Goal: Feedback & Contribution: Submit feedback/report problem

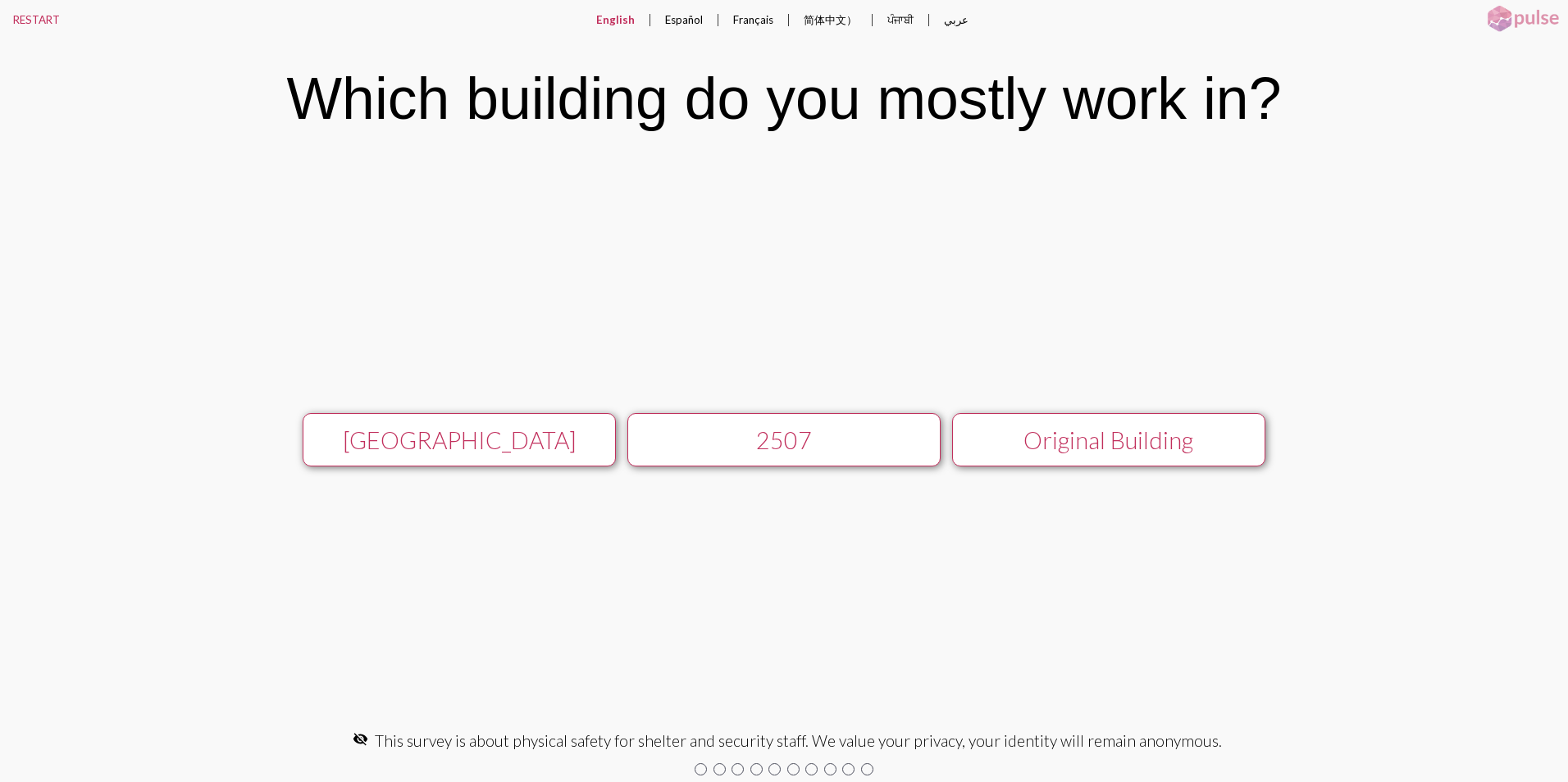
click at [468, 447] on div "[GEOGRAPHIC_DATA]" at bounding box center [458, 440] width 279 height 28
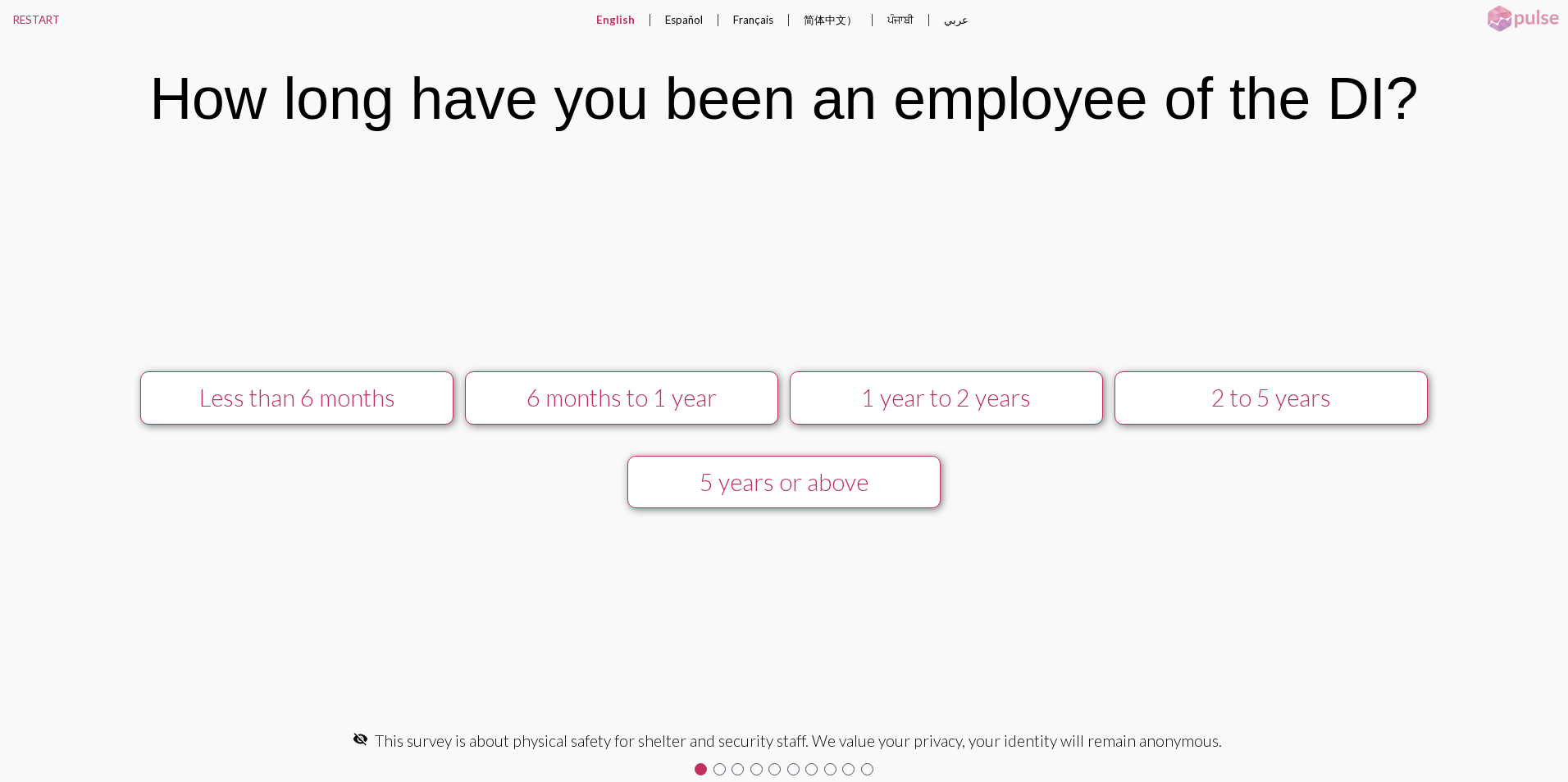
click at [800, 484] on div "5 years or above" at bounding box center [783, 482] width 279 height 28
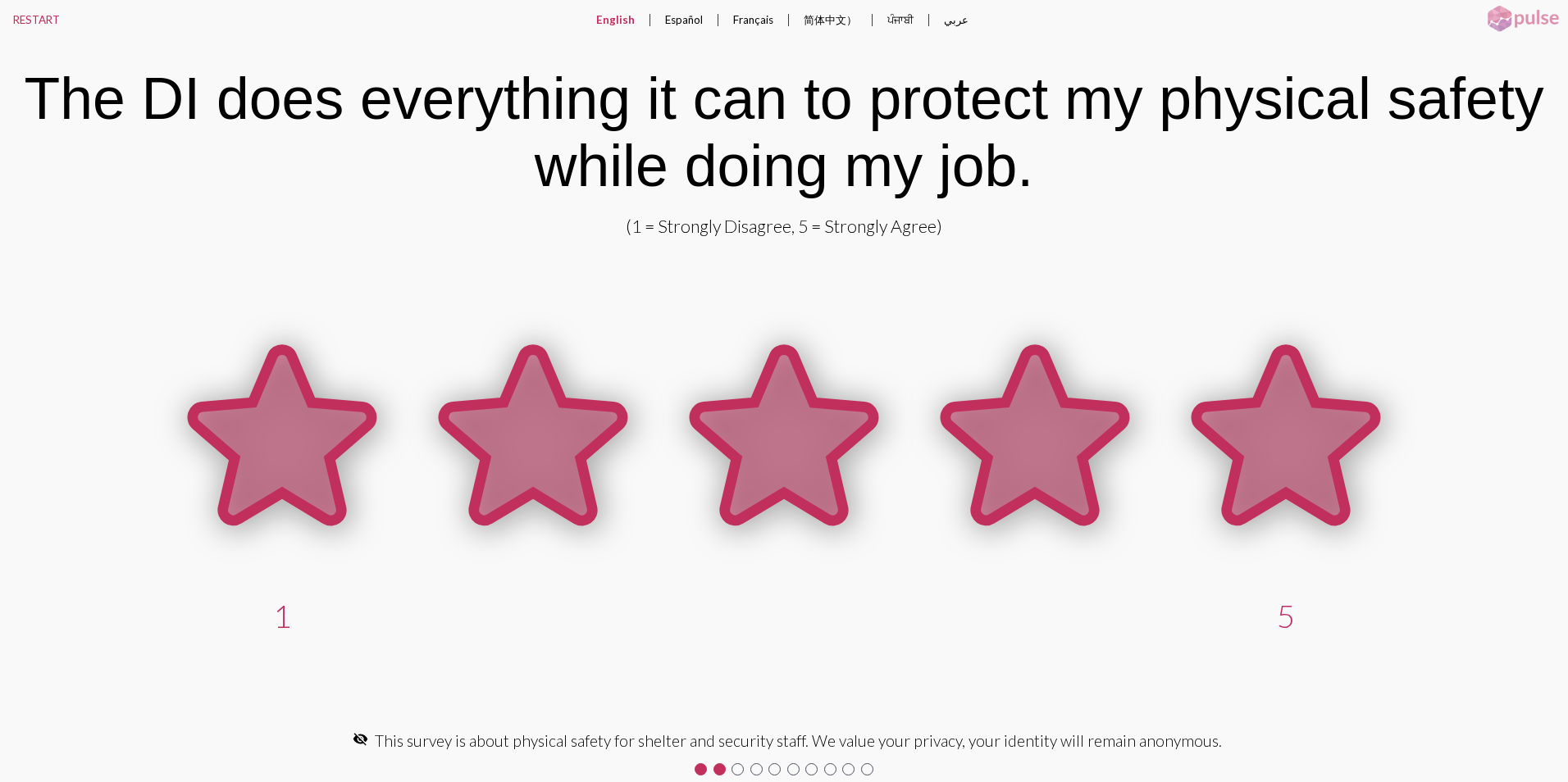
click at [1272, 452] on icon at bounding box center [1286, 435] width 179 height 171
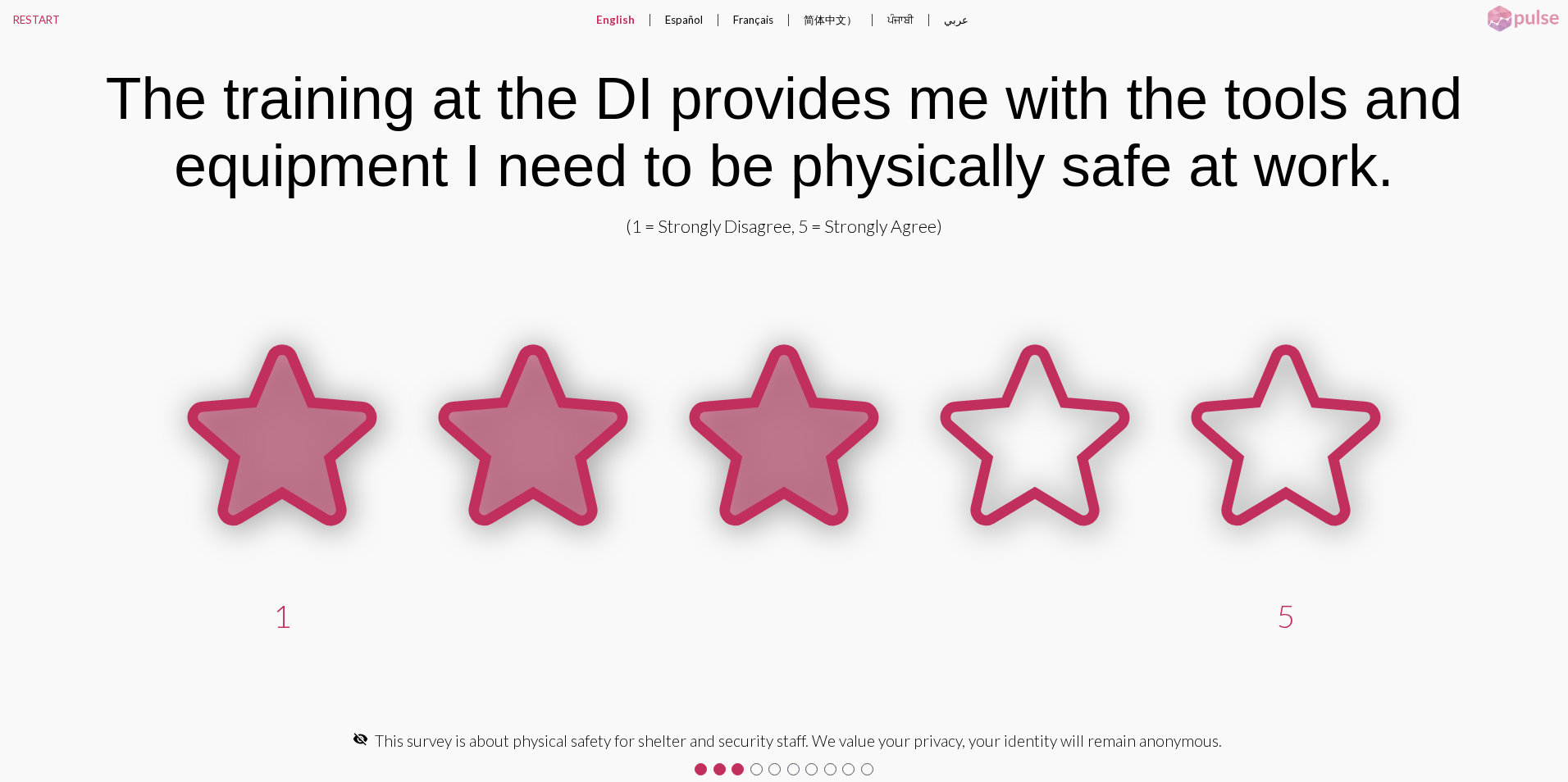
click at [801, 467] on icon at bounding box center [784, 435] width 179 height 171
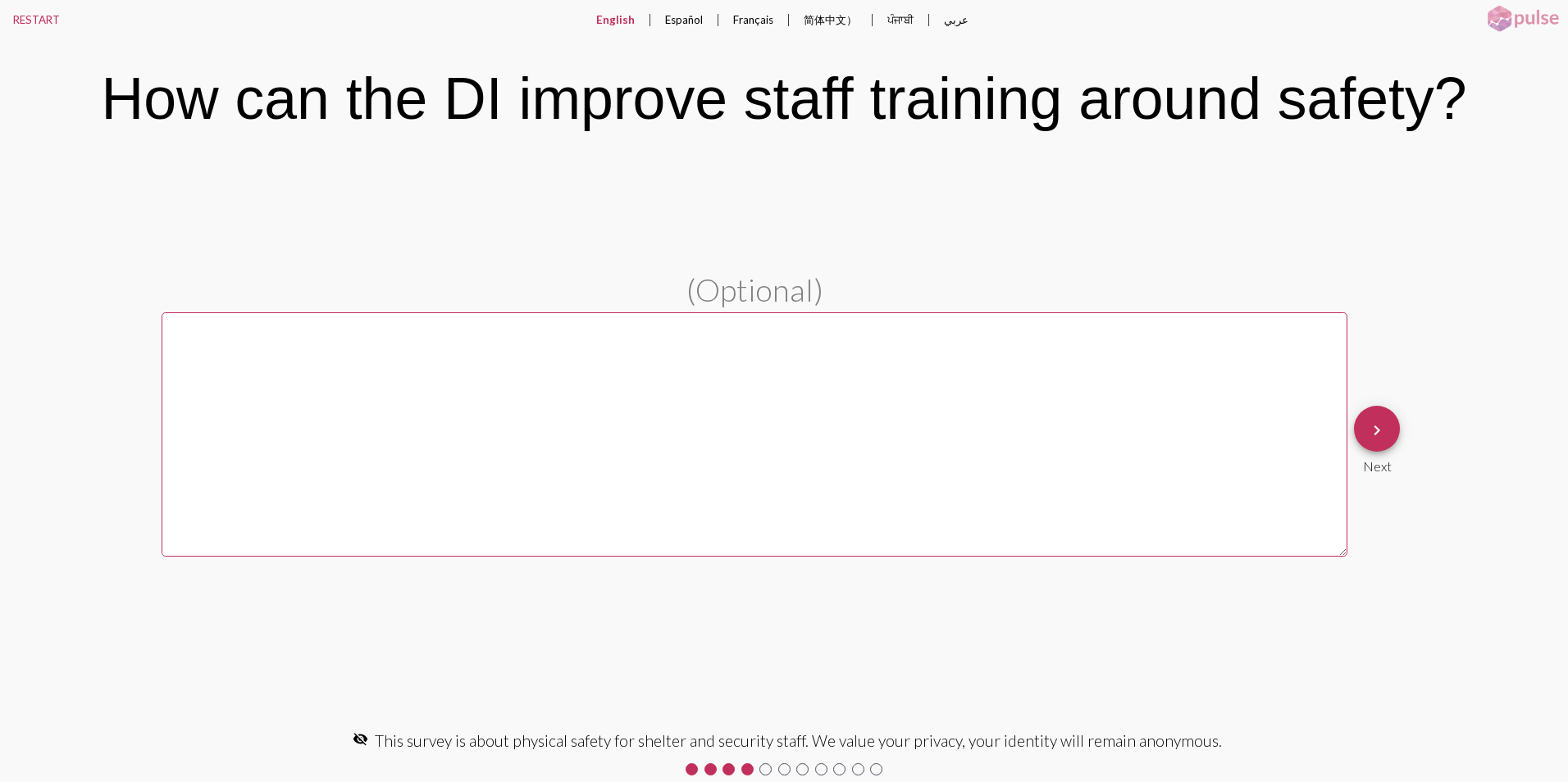
click at [927, 457] on textarea at bounding box center [754, 434] width 1185 height 244
click at [1381, 428] on mat-icon "keyboard_arrow_right" at bounding box center [1377, 430] width 20 height 20
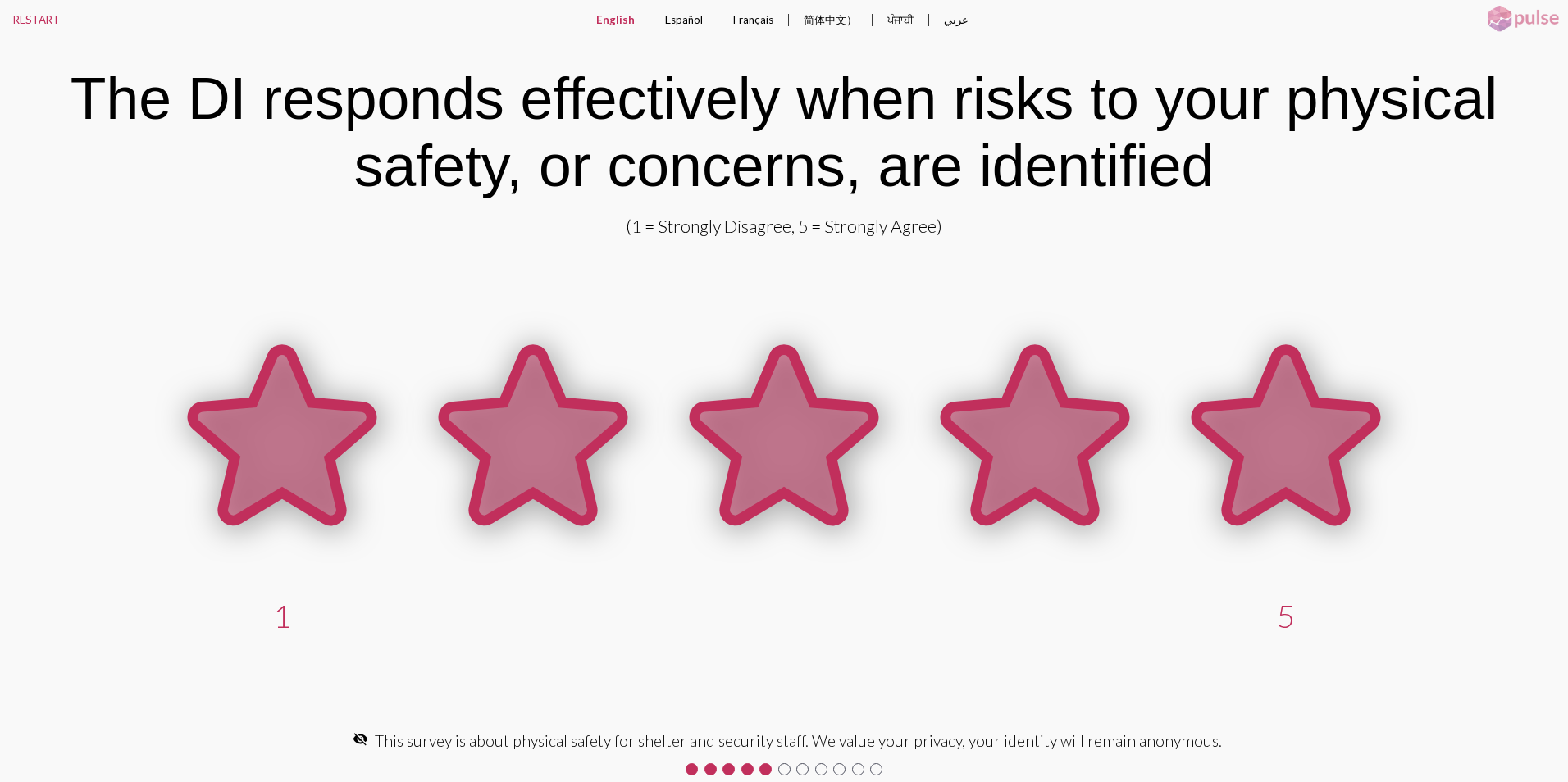
click at [1308, 456] on icon at bounding box center [1286, 435] width 179 height 171
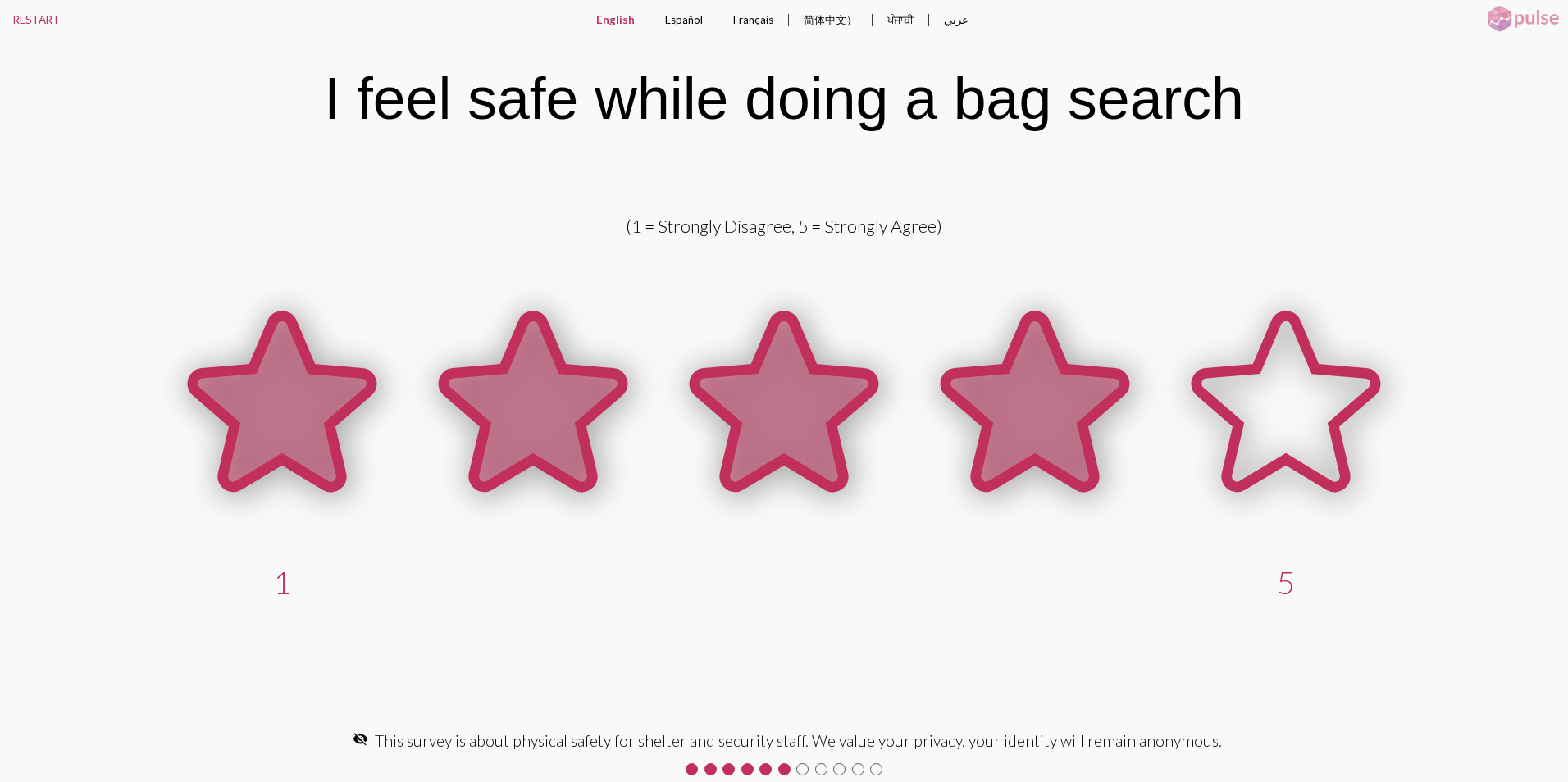
click at [1058, 419] on icon at bounding box center [1035, 401] width 179 height 171
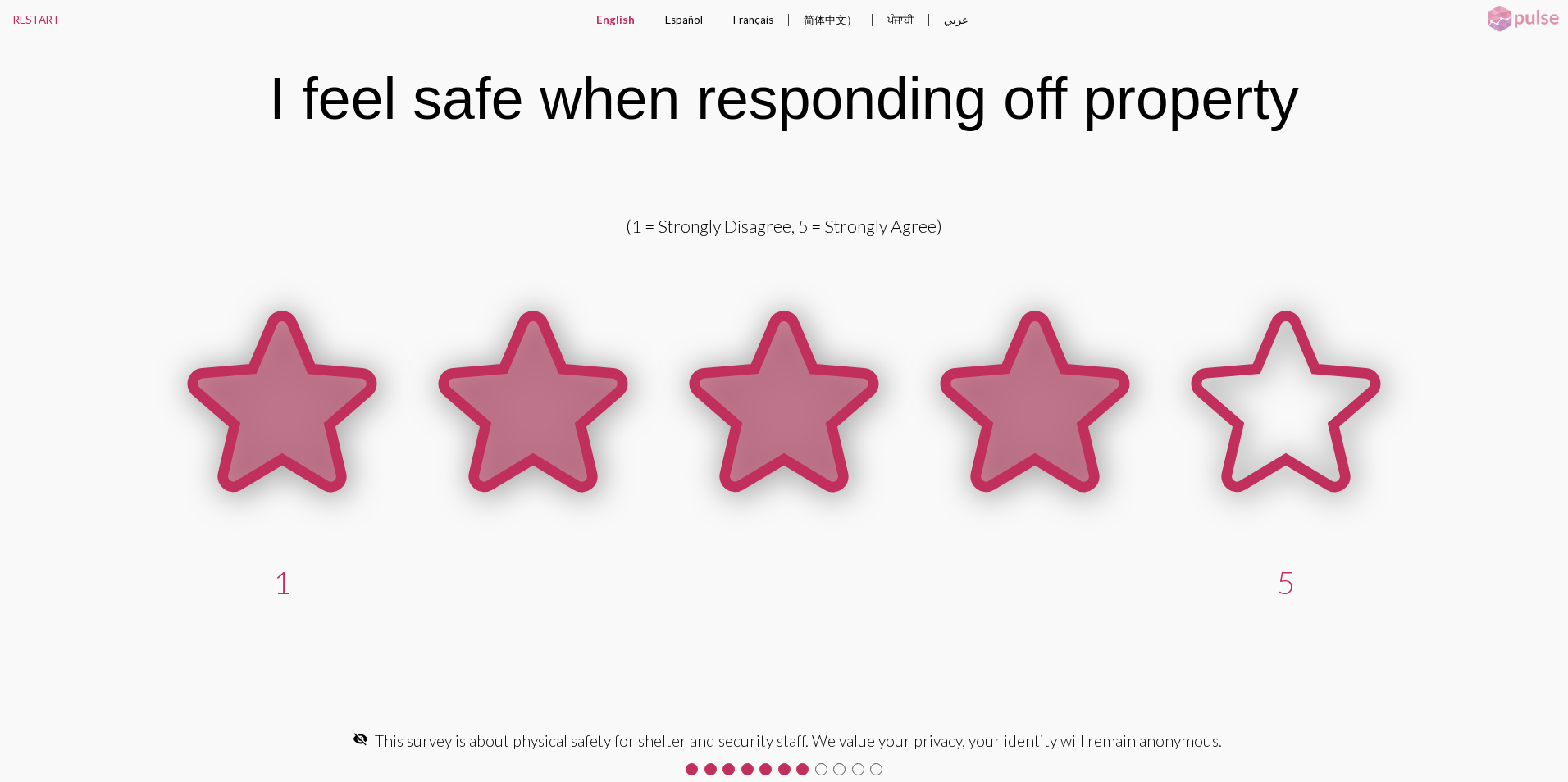
drag, startPoint x: 1063, startPoint y: 428, endPoint x: 1176, endPoint y: 425, distance: 113.0
click at [1066, 427] on icon at bounding box center [1035, 401] width 179 height 171
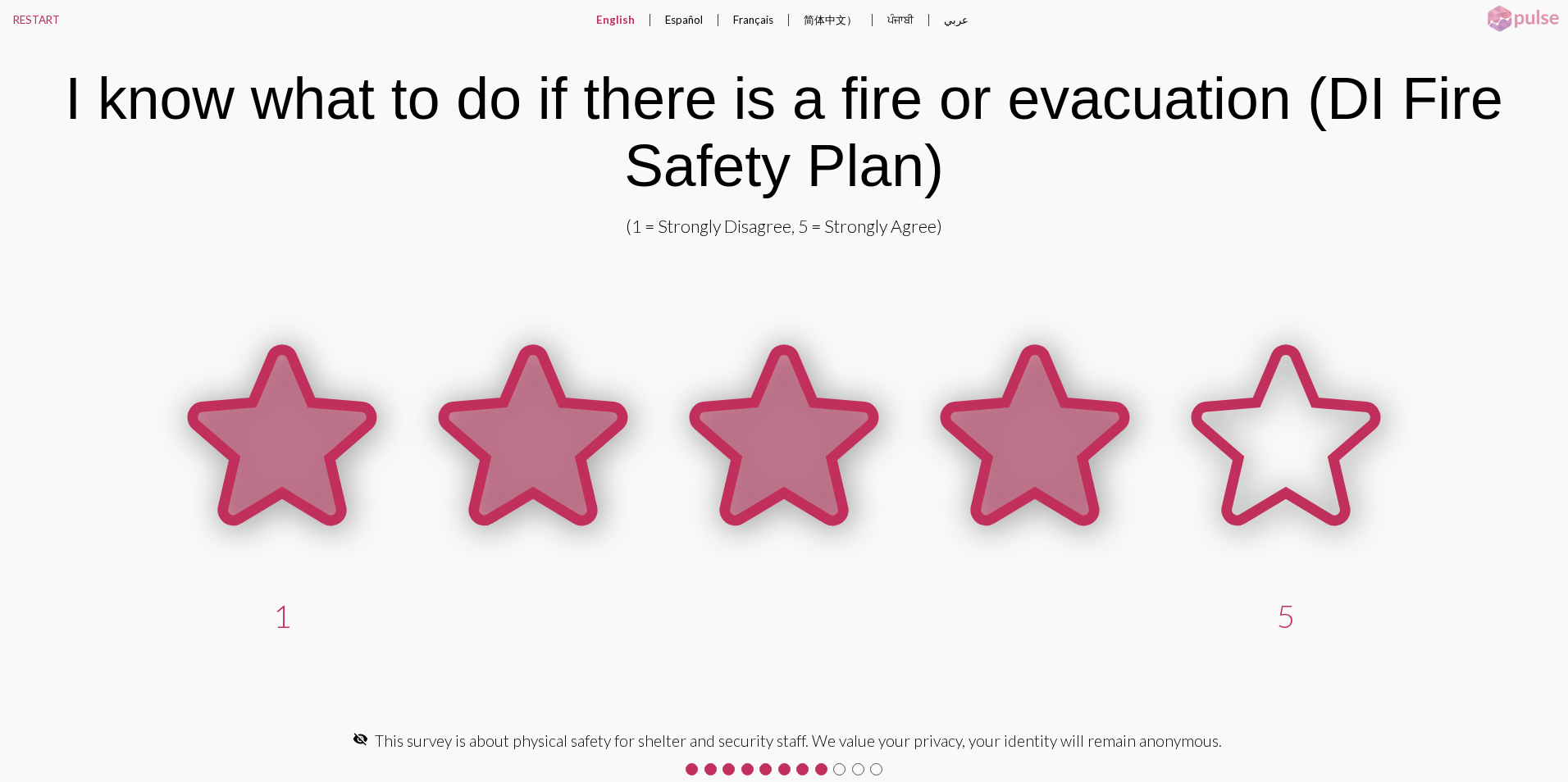
click at [1034, 439] on icon at bounding box center [1035, 435] width 179 height 171
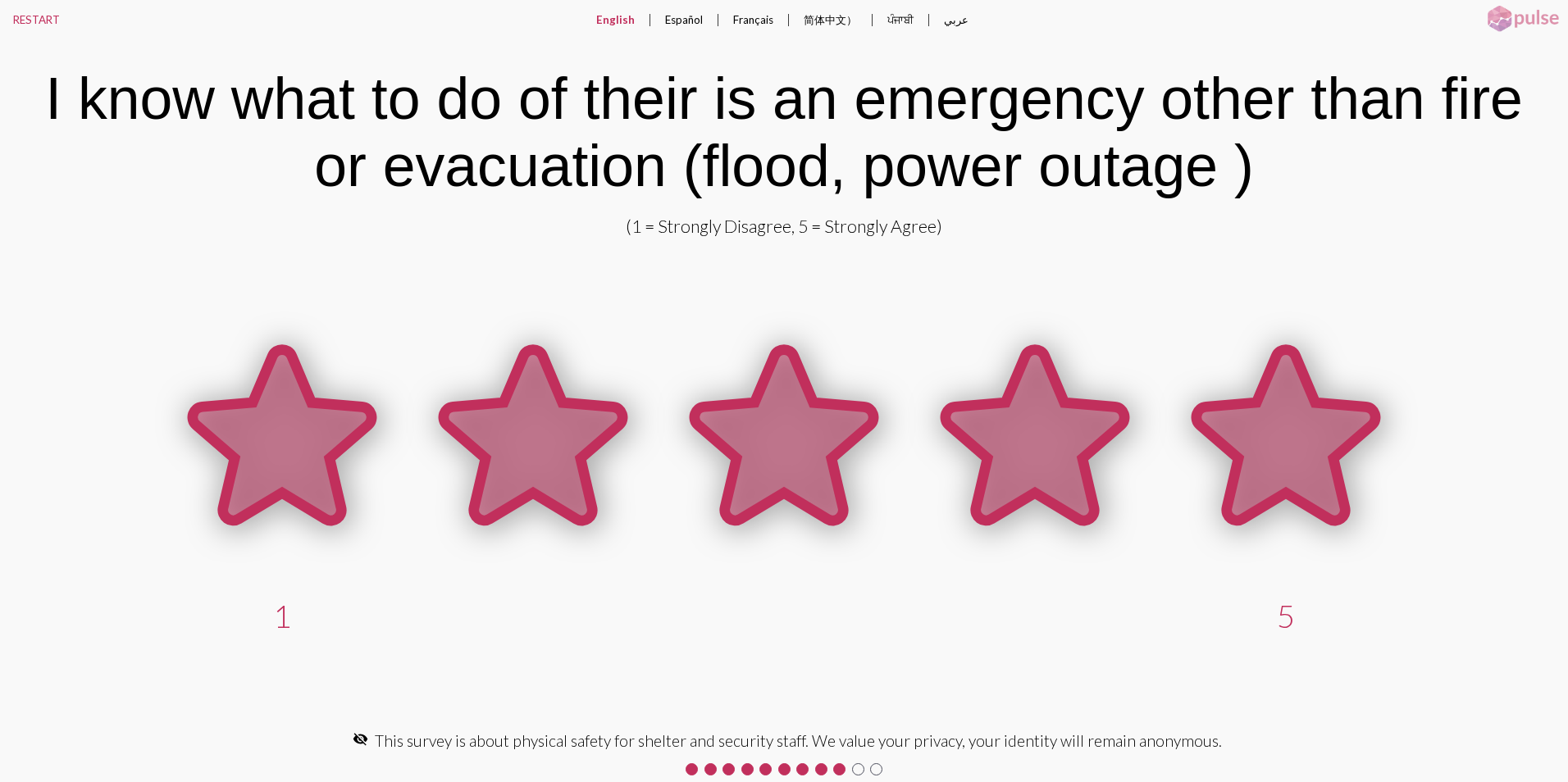
click at [1253, 426] on icon at bounding box center [1286, 435] width 179 height 171
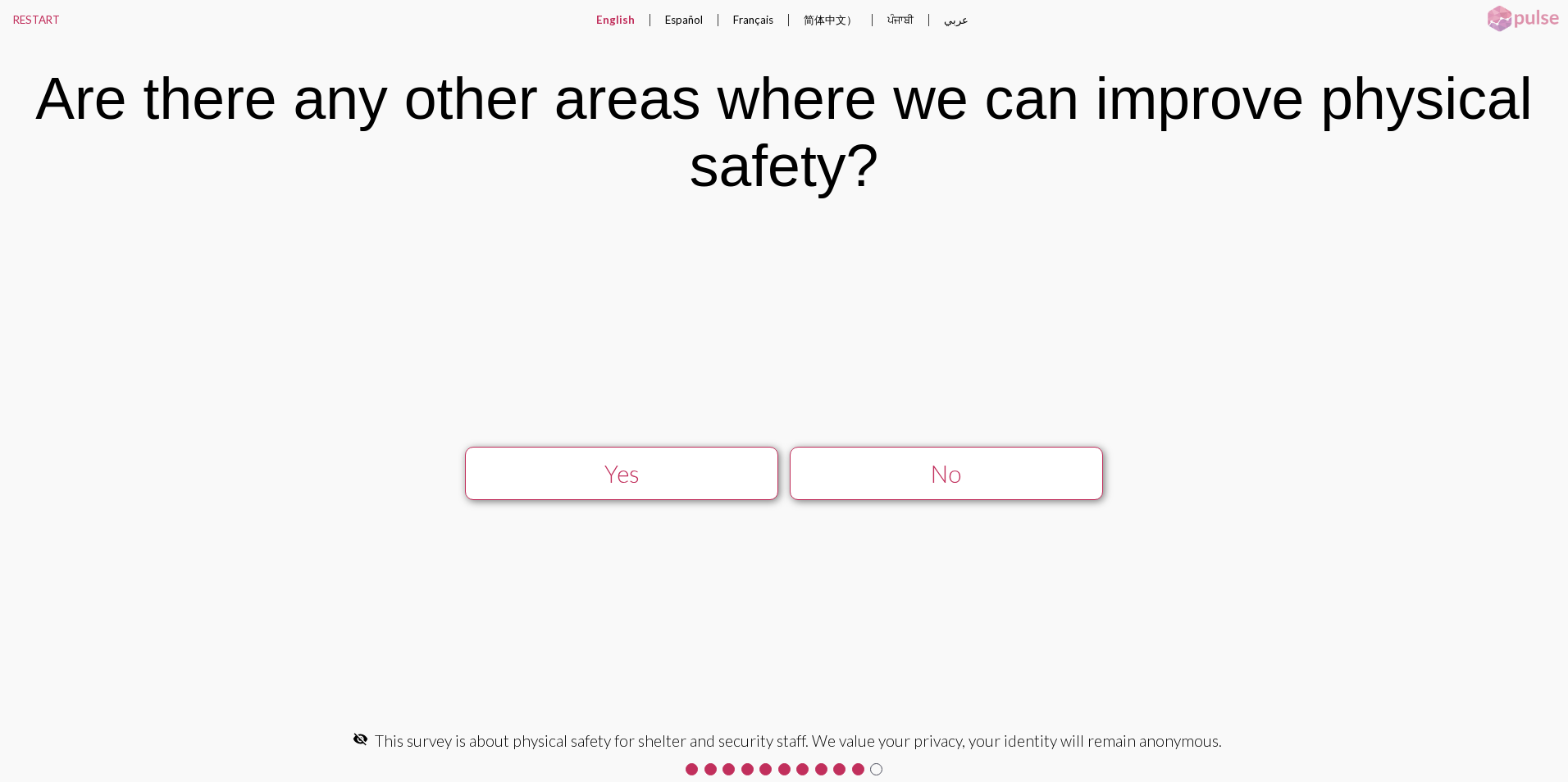
click at [1034, 464] on div "No" at bounding box center [945, 474] width 279 height 28
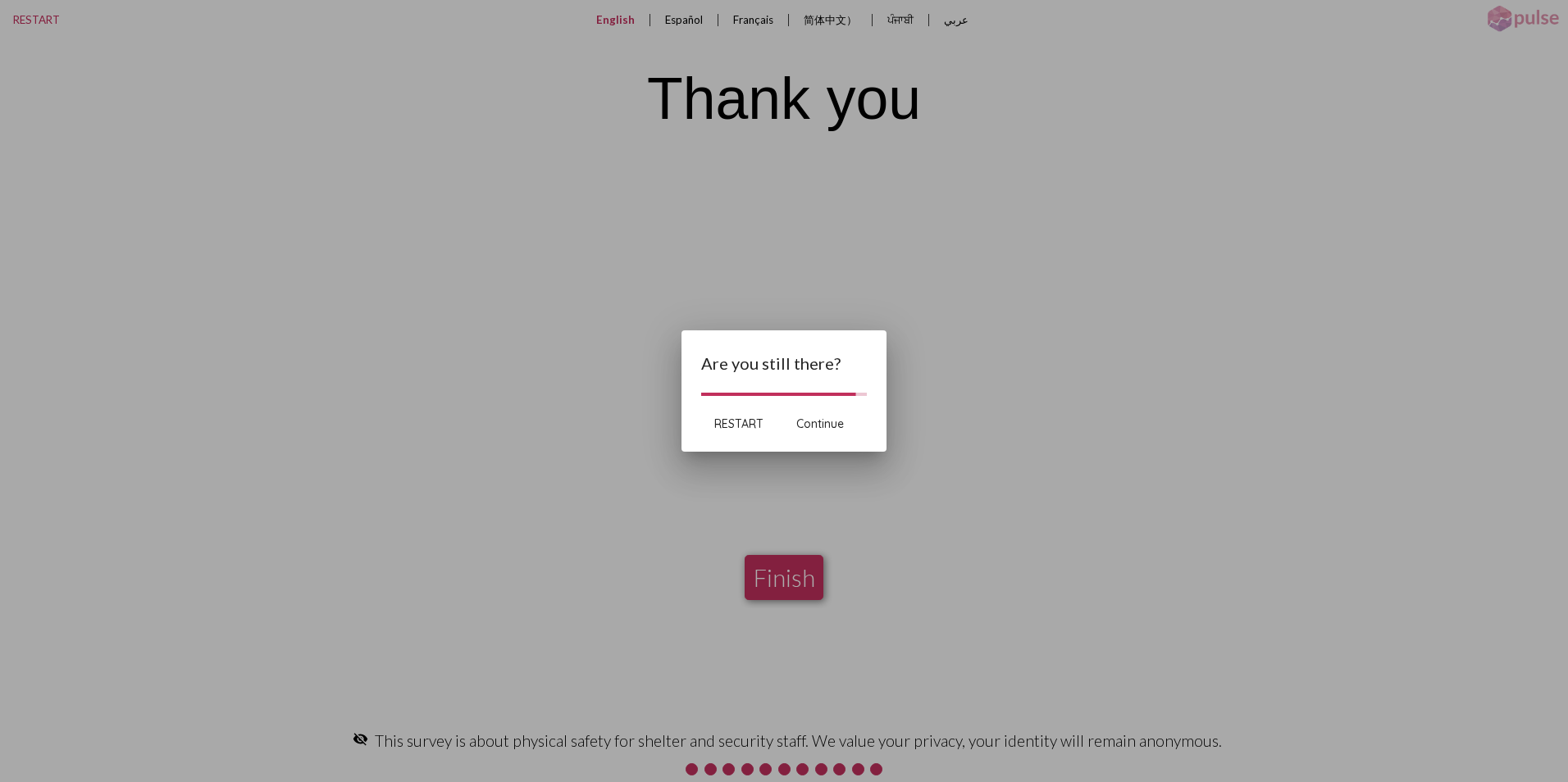
click at [742, 415] on button "RESTART" at bounding box center [738, 423] width 75 height 30
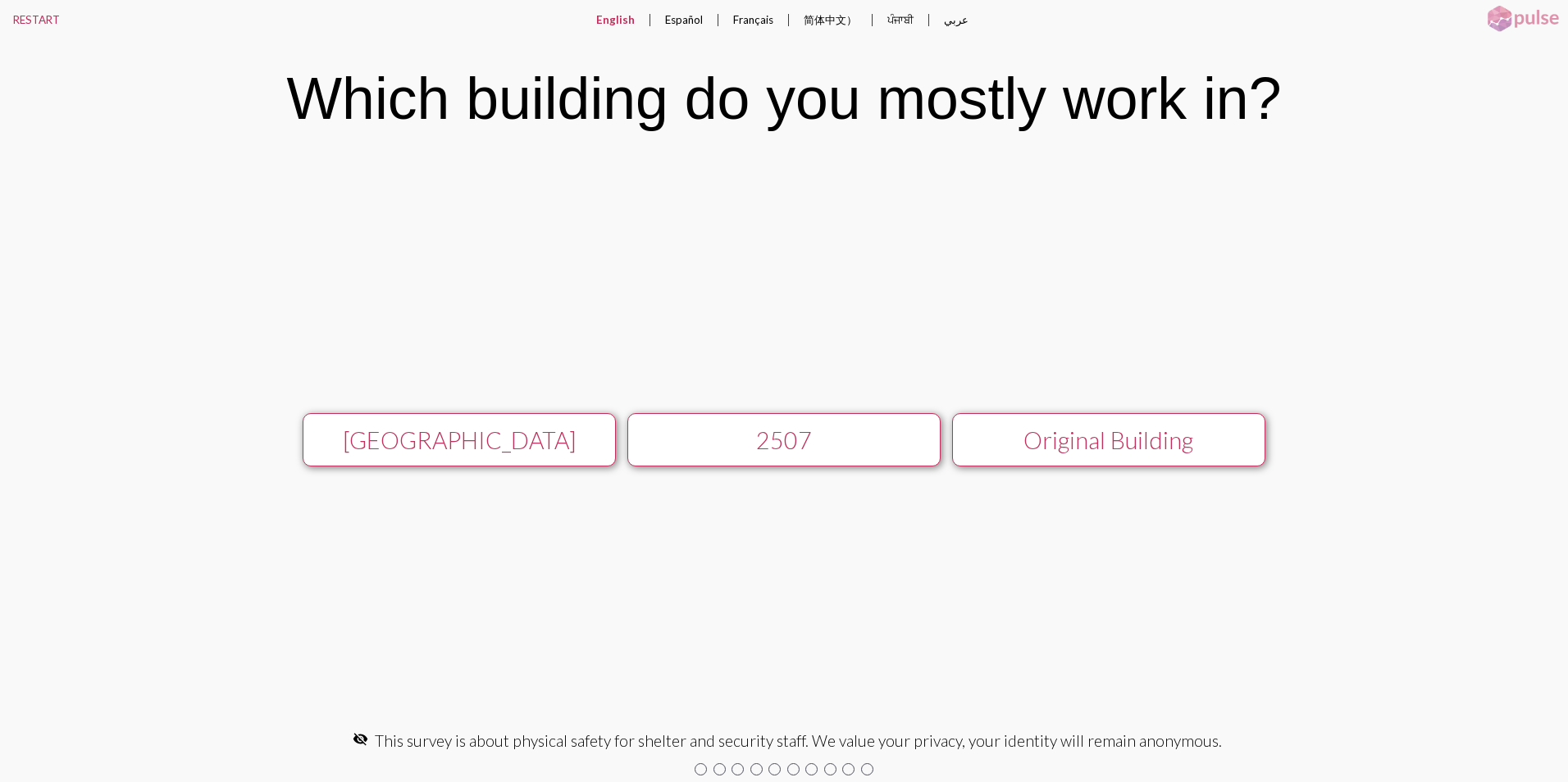
click at [457, 443] on div "[GEOGRAPHIC_DATA]" at bounding box center [458, 440] width 279 height 28
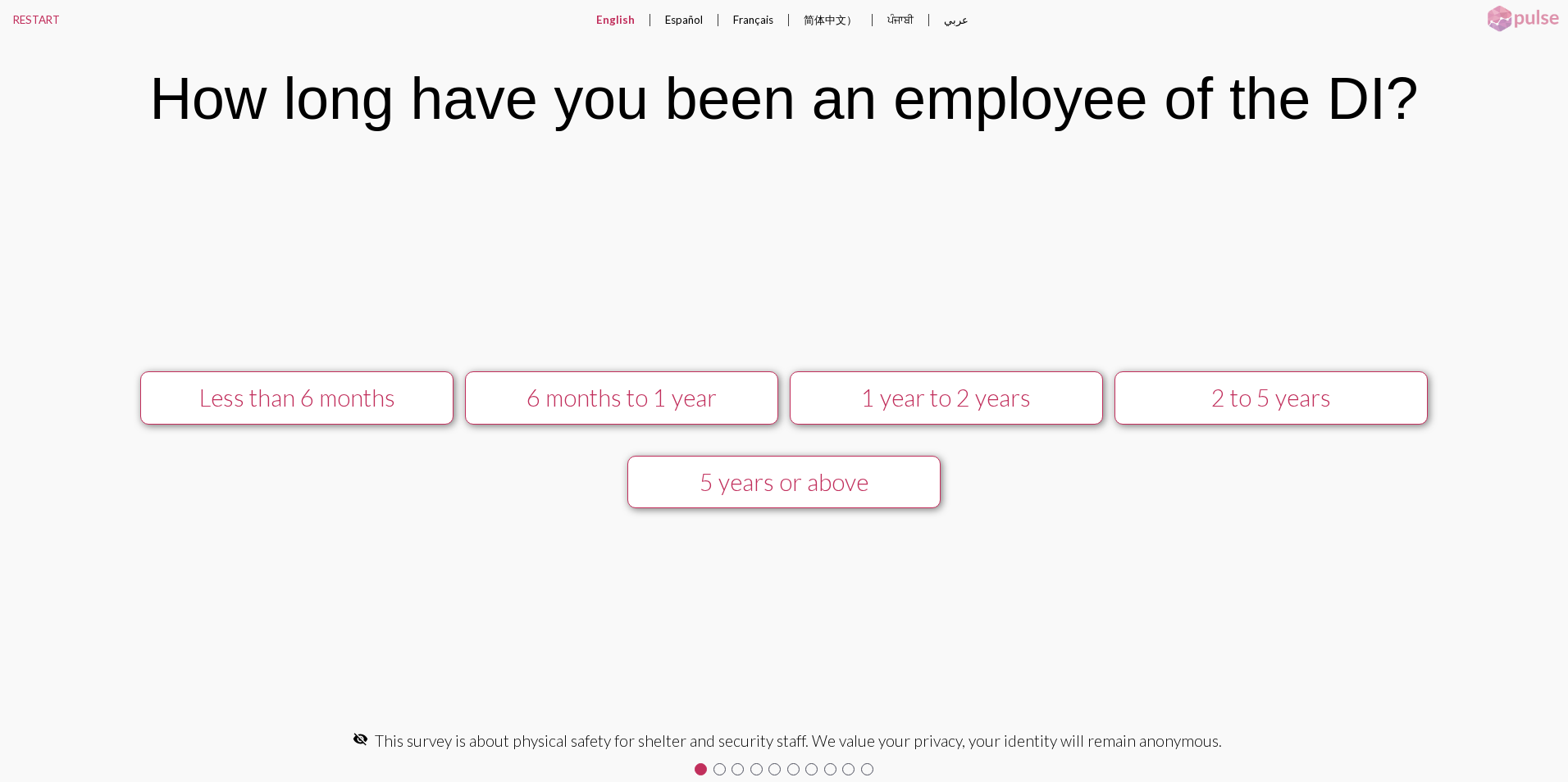
click at [719, 479] on div "5 years or above" at bounding box center [783, 482] width 279 height 28
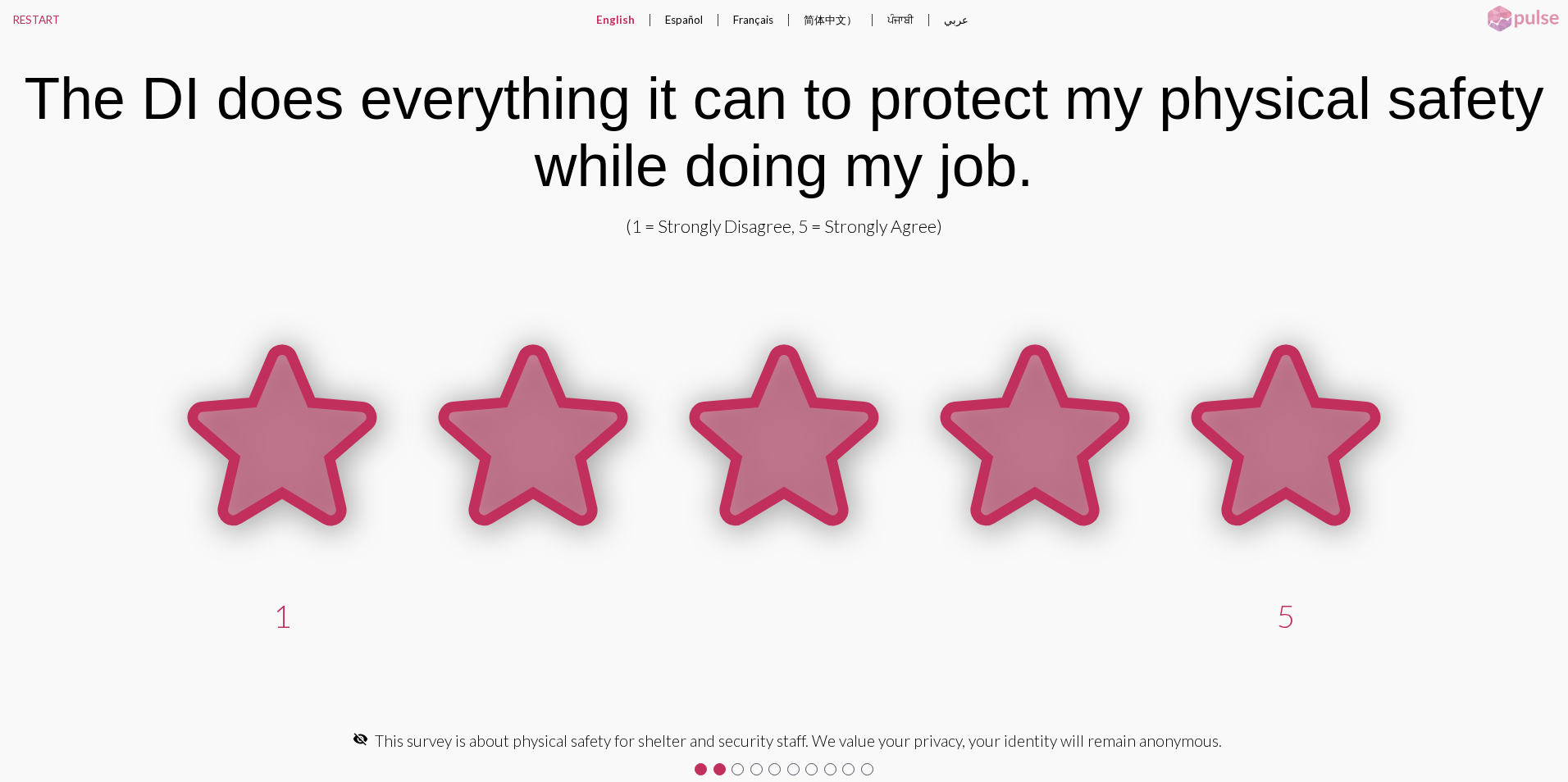
click at [1262, 470] on icon at bounding box center [1286, 435] width 179 height 171
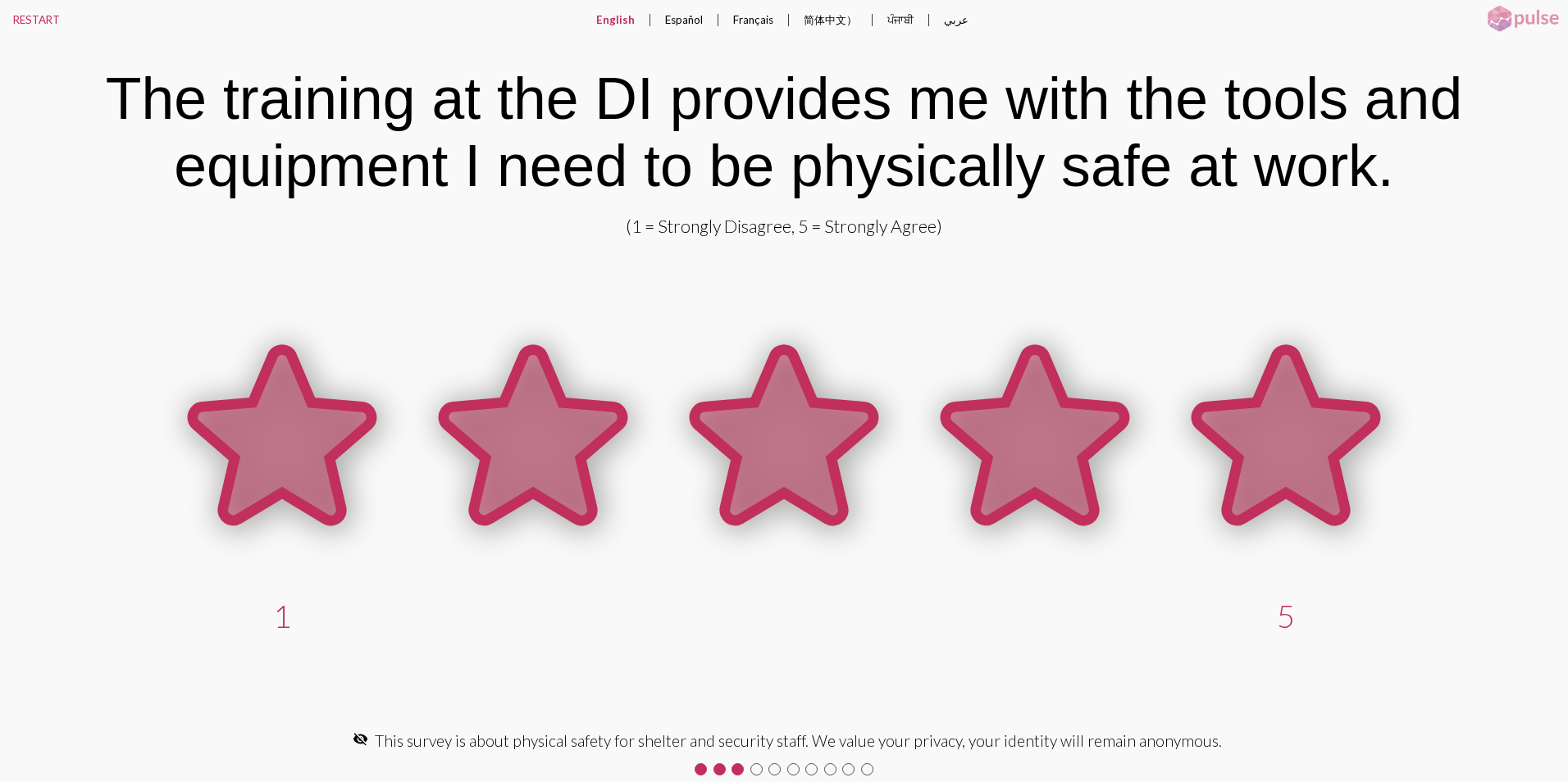
click at [1261, 448] on icon at bounding box center [1286, 435] width 179 height 171
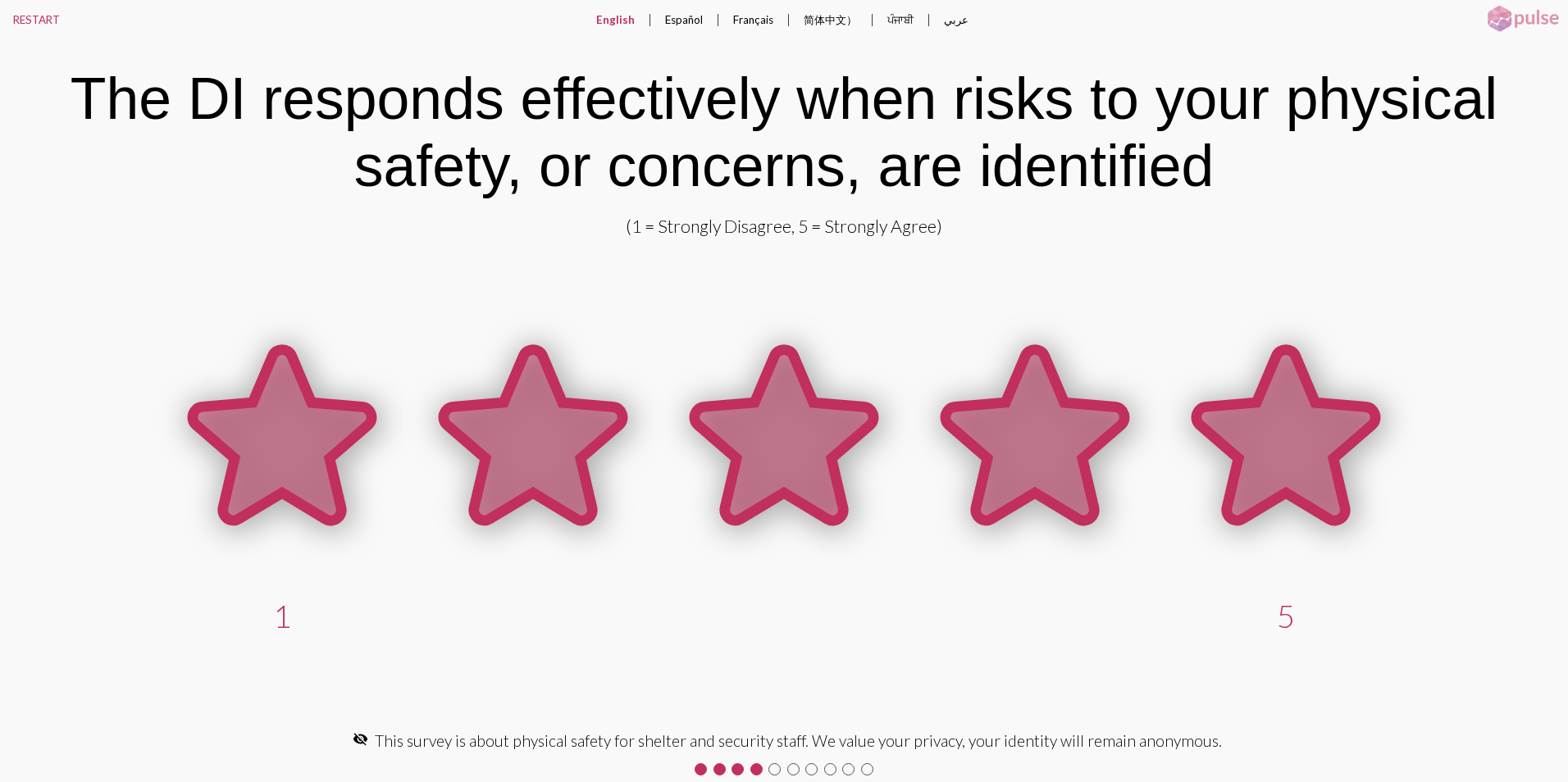
click at [1248, 457] on icon at bounding box center [1286, 435] width 179 height 171
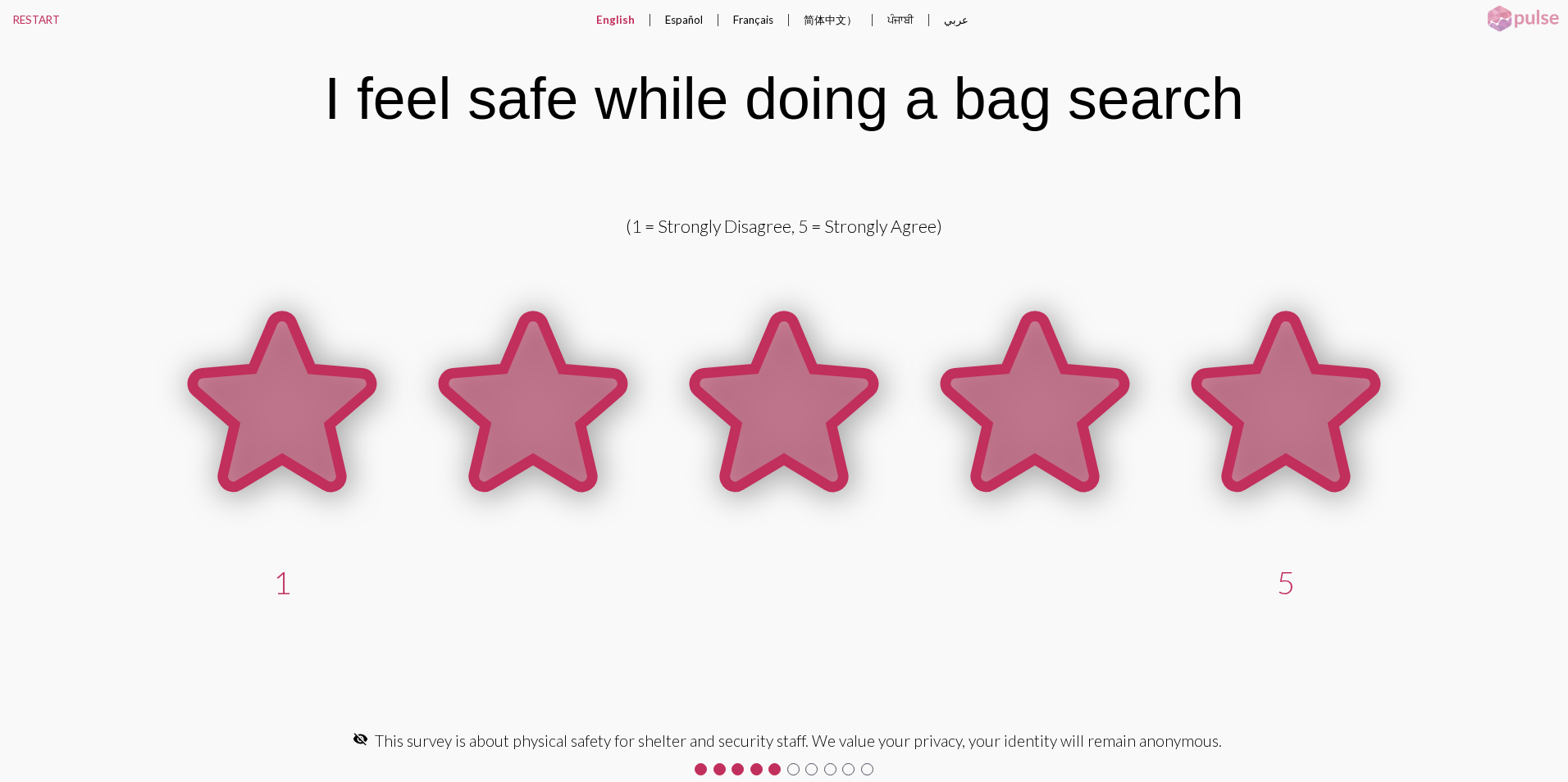
click at [1279, 408] on icon at bounding box center [1286, 401] width 179 height 171
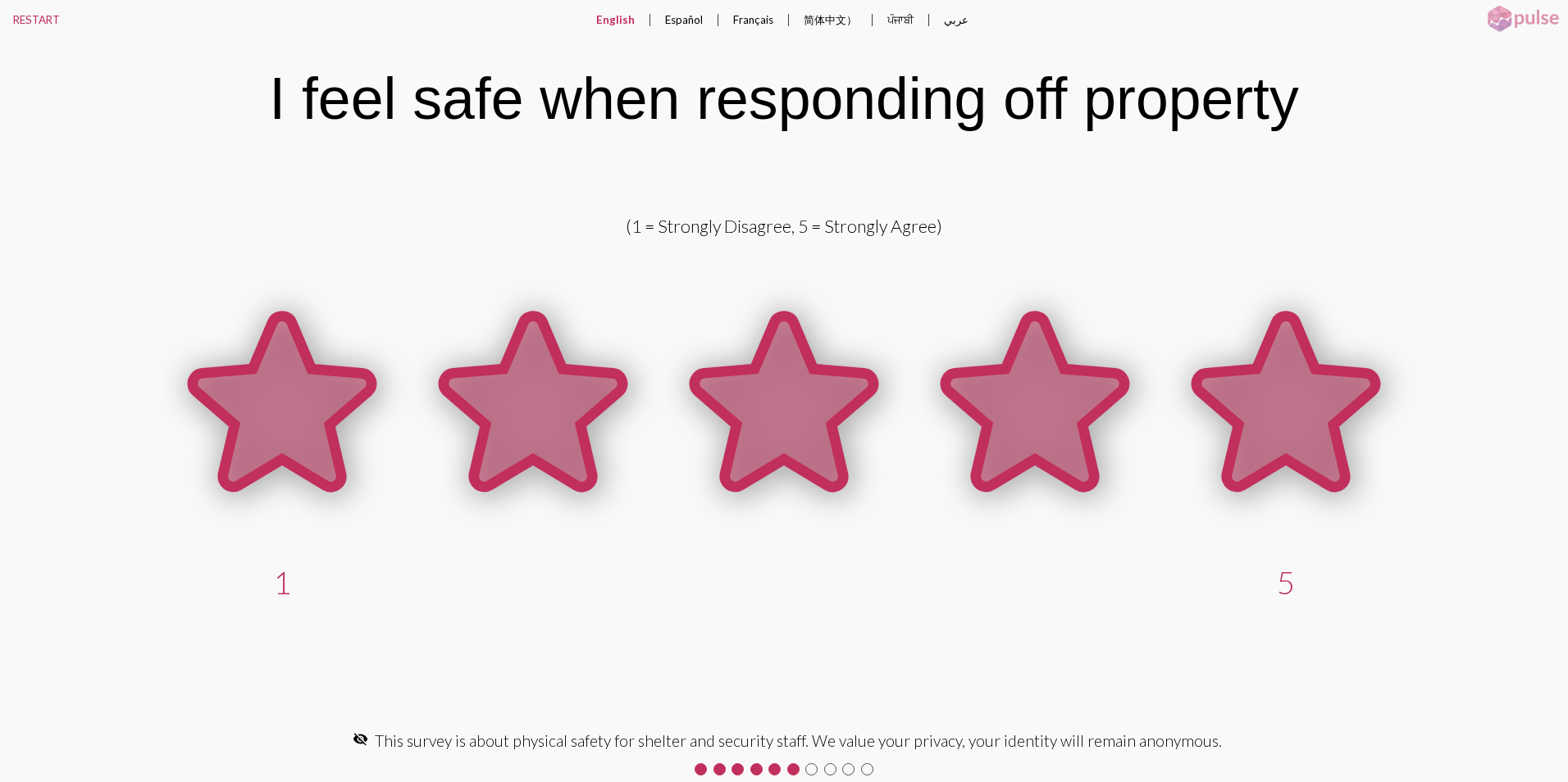
click at [1262, 404] on icon at bounding box center [1286, 401] width 179 height 171
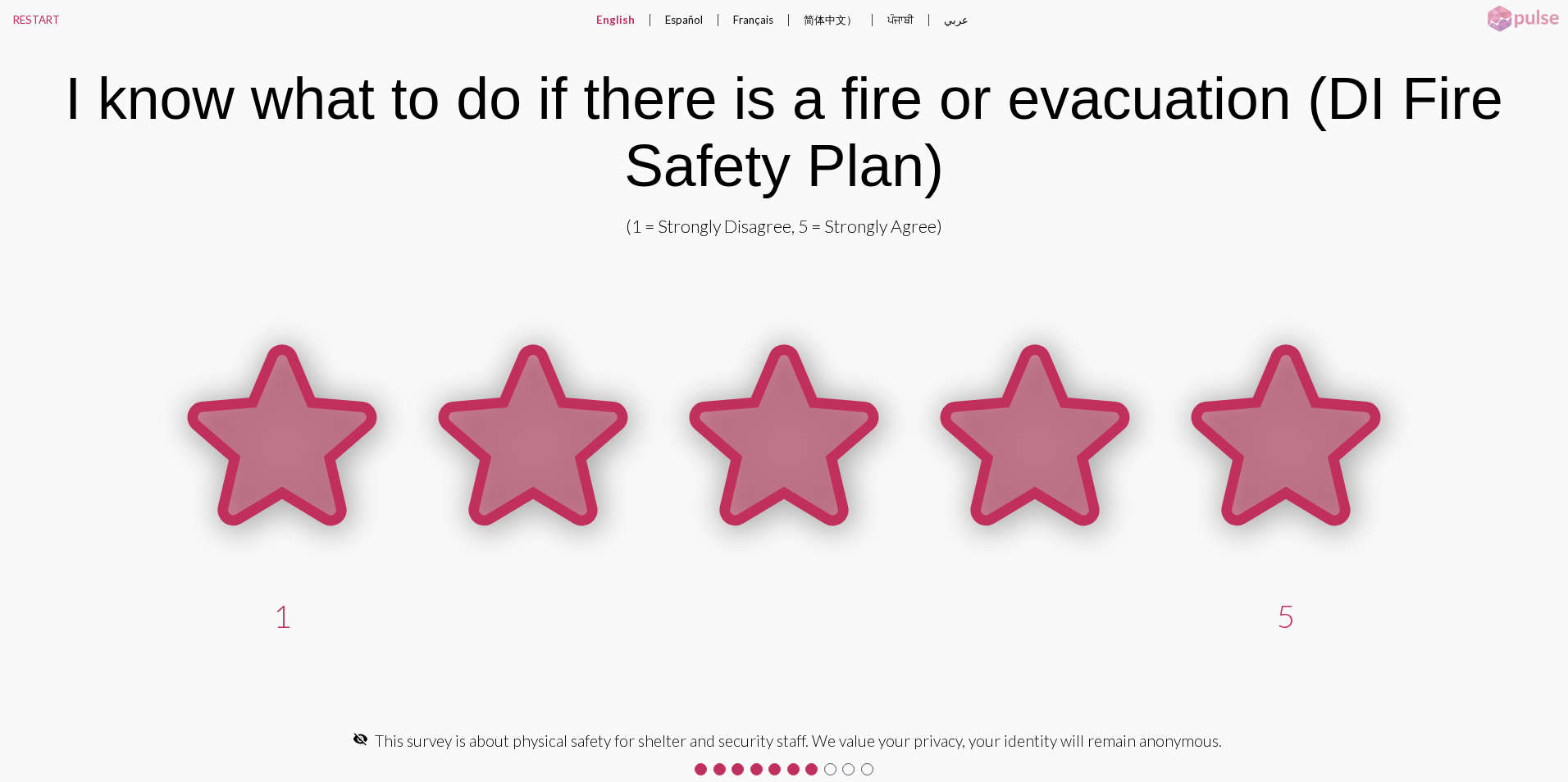
click at [1289, 469] on icon at bounding box center [1286, 435] width 179 height 171
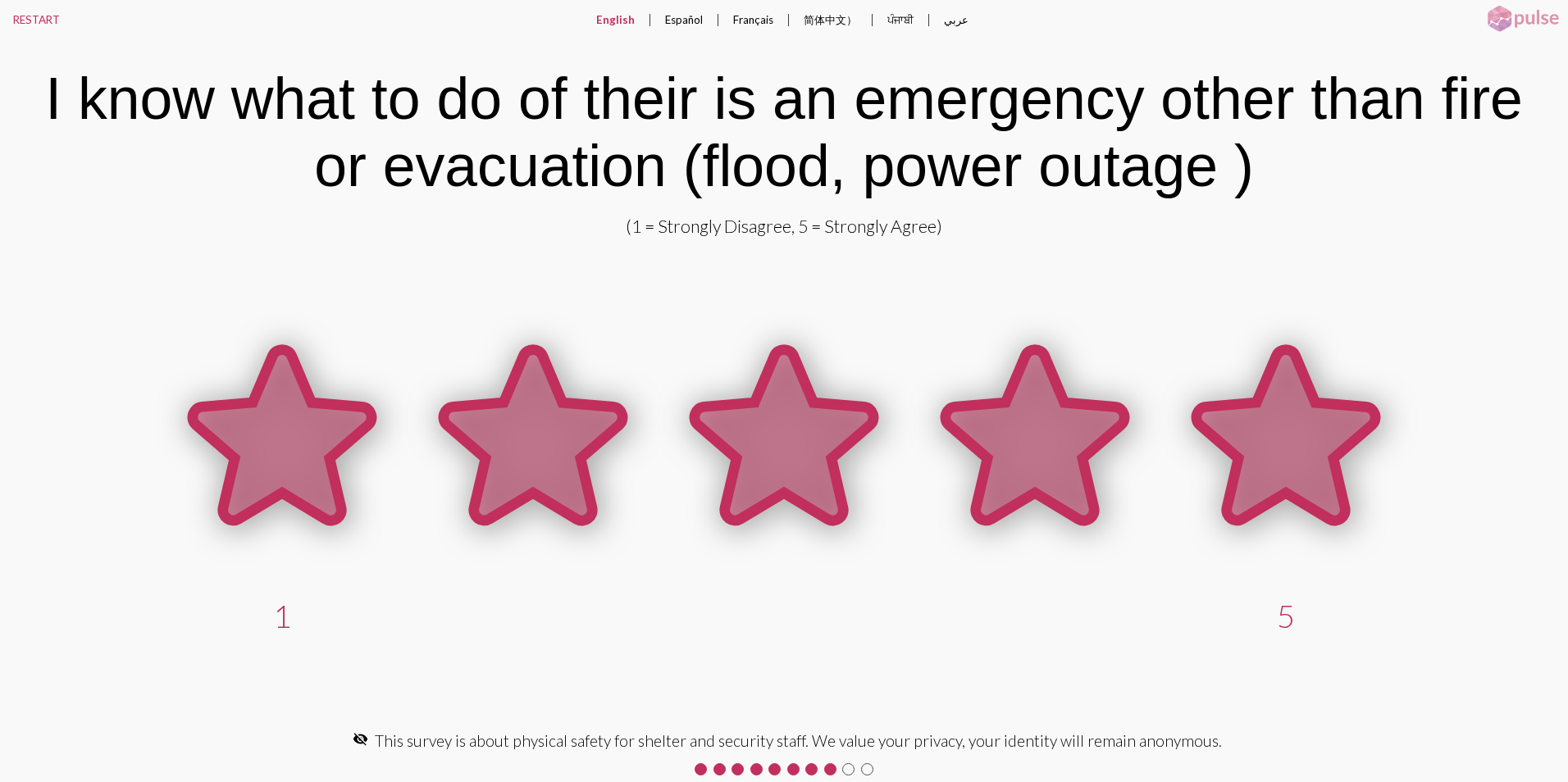
click at [1275, 436] on icon at bounding box center [1286, 435] width 179 height 171
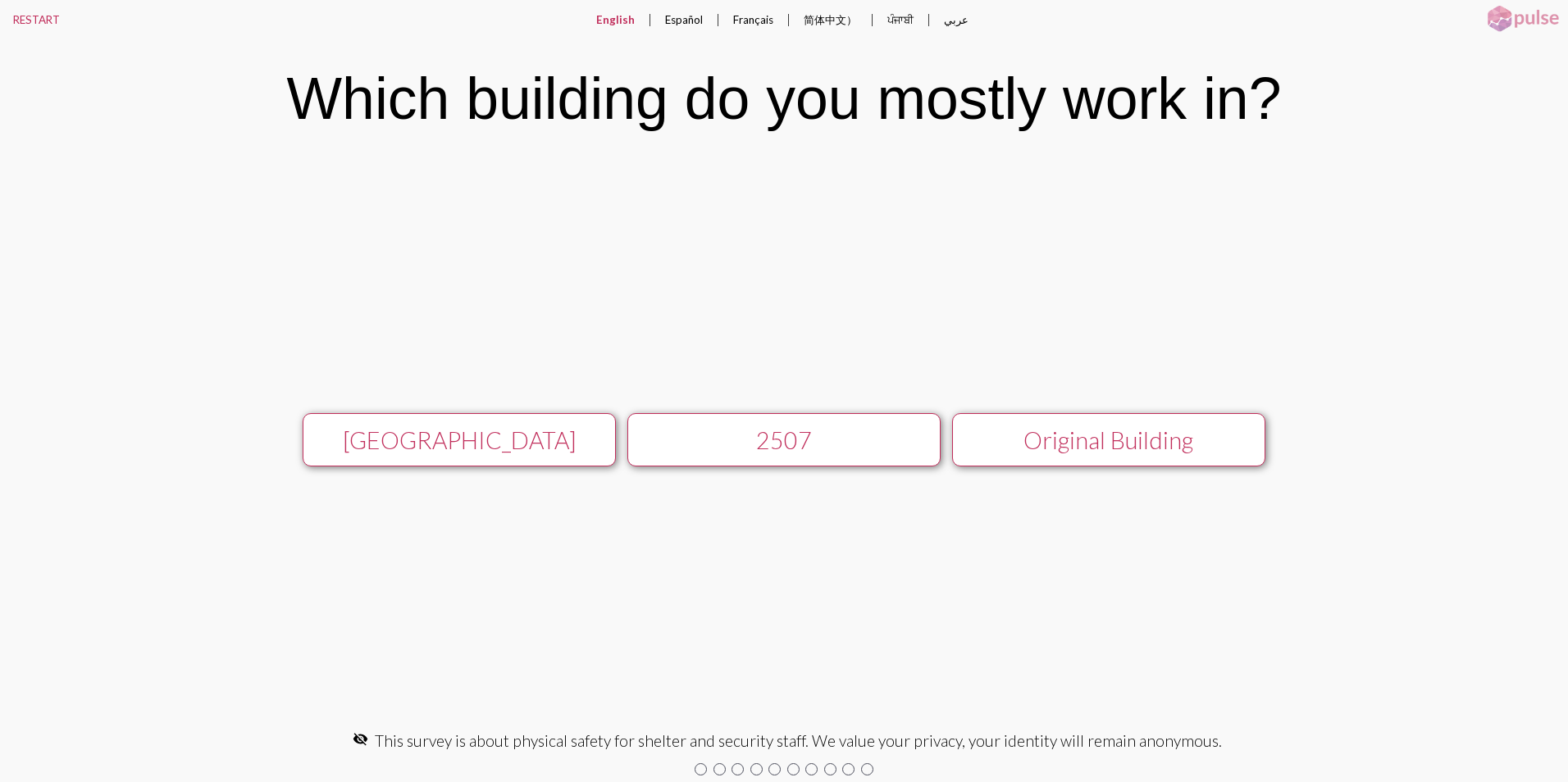
click at [401, 434] on div "[GEOGRAPHIC_DATA]" at bounding box center [458, 440] width 279 height 28
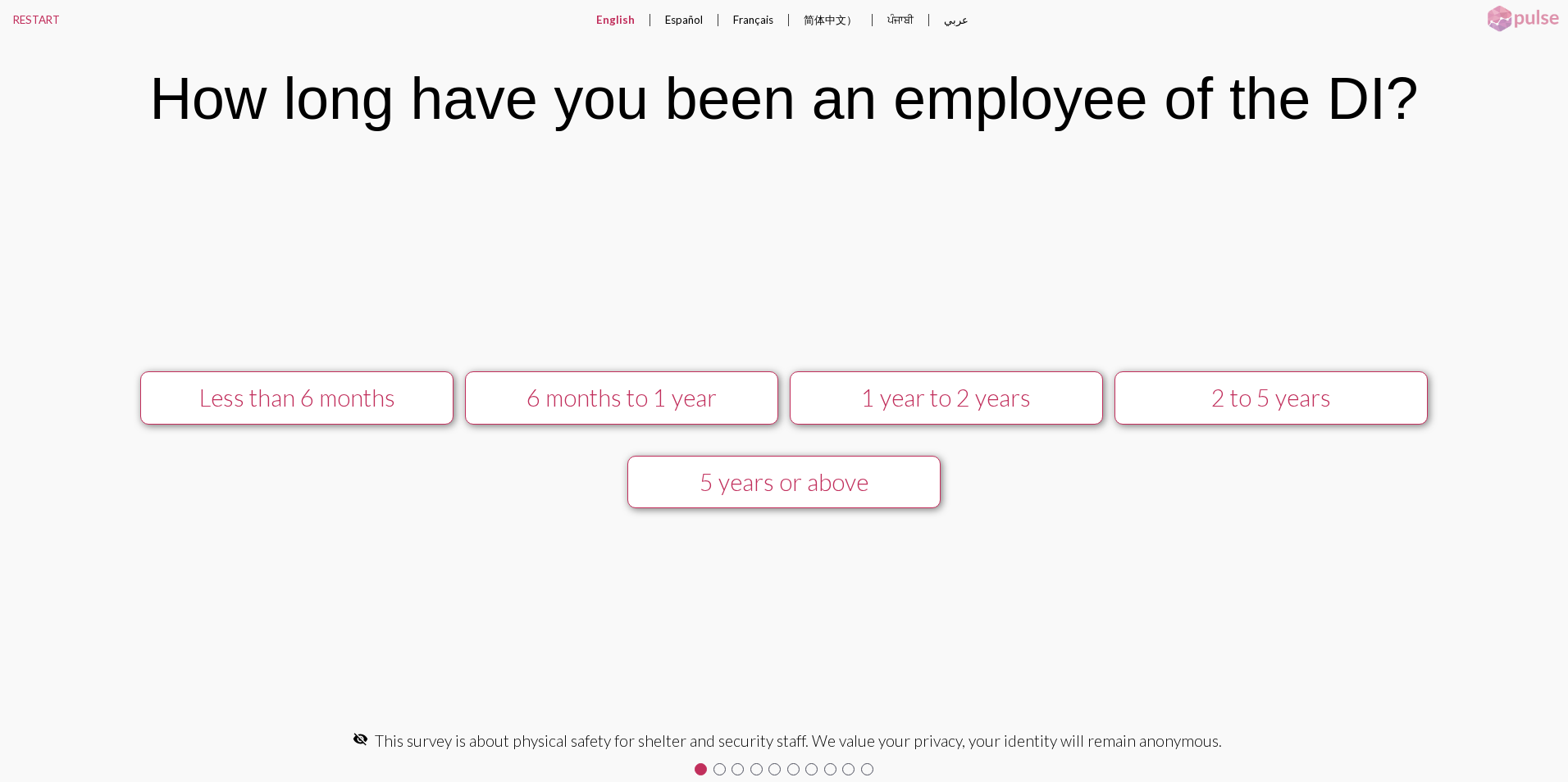
click at [703, 476] on div "5 years or above" at bounding box center [783, 482] width 279 height 28
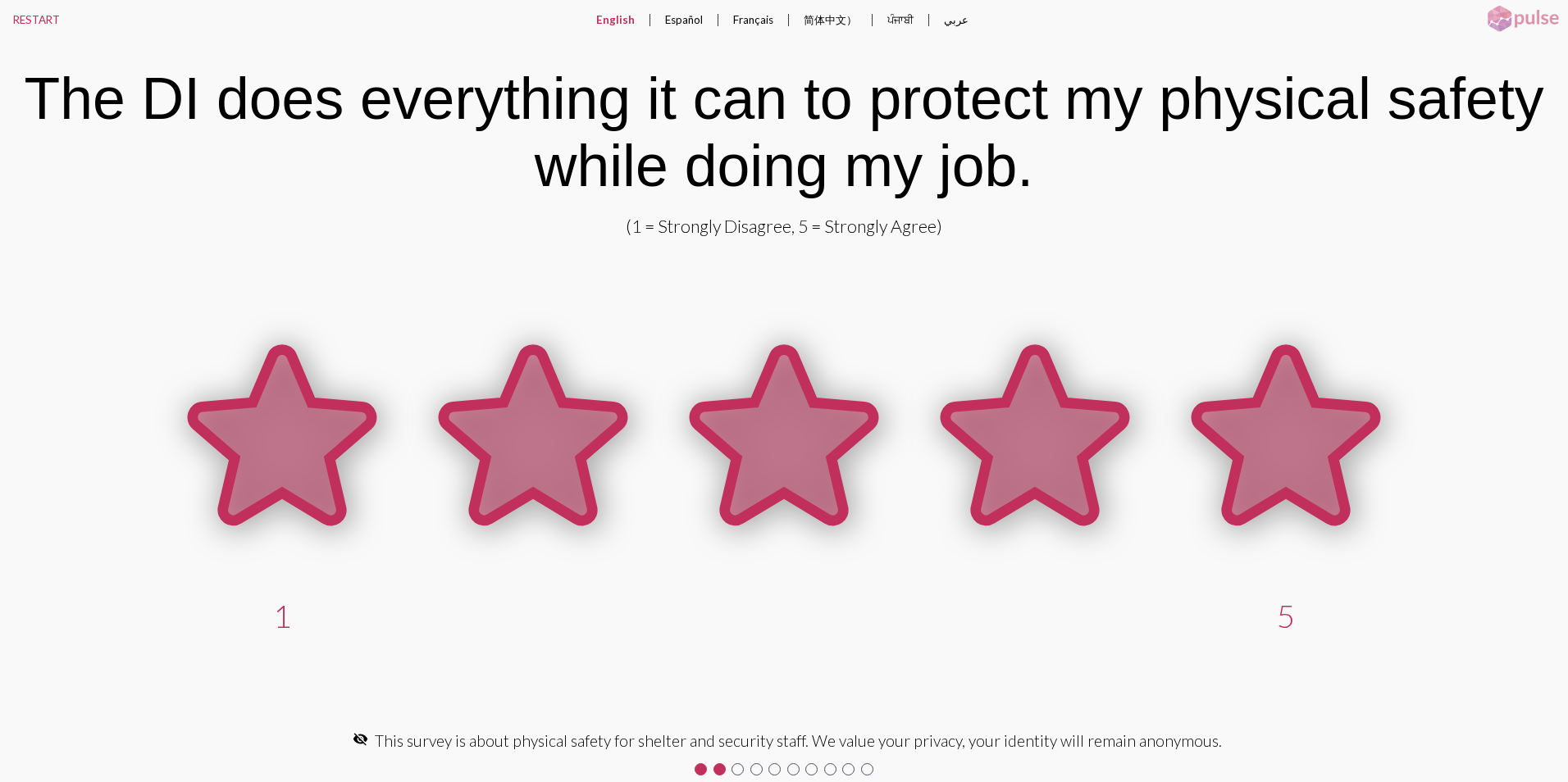
click at [1325, 444] on icon at bounding box center [1286, 435] width 179 height 171
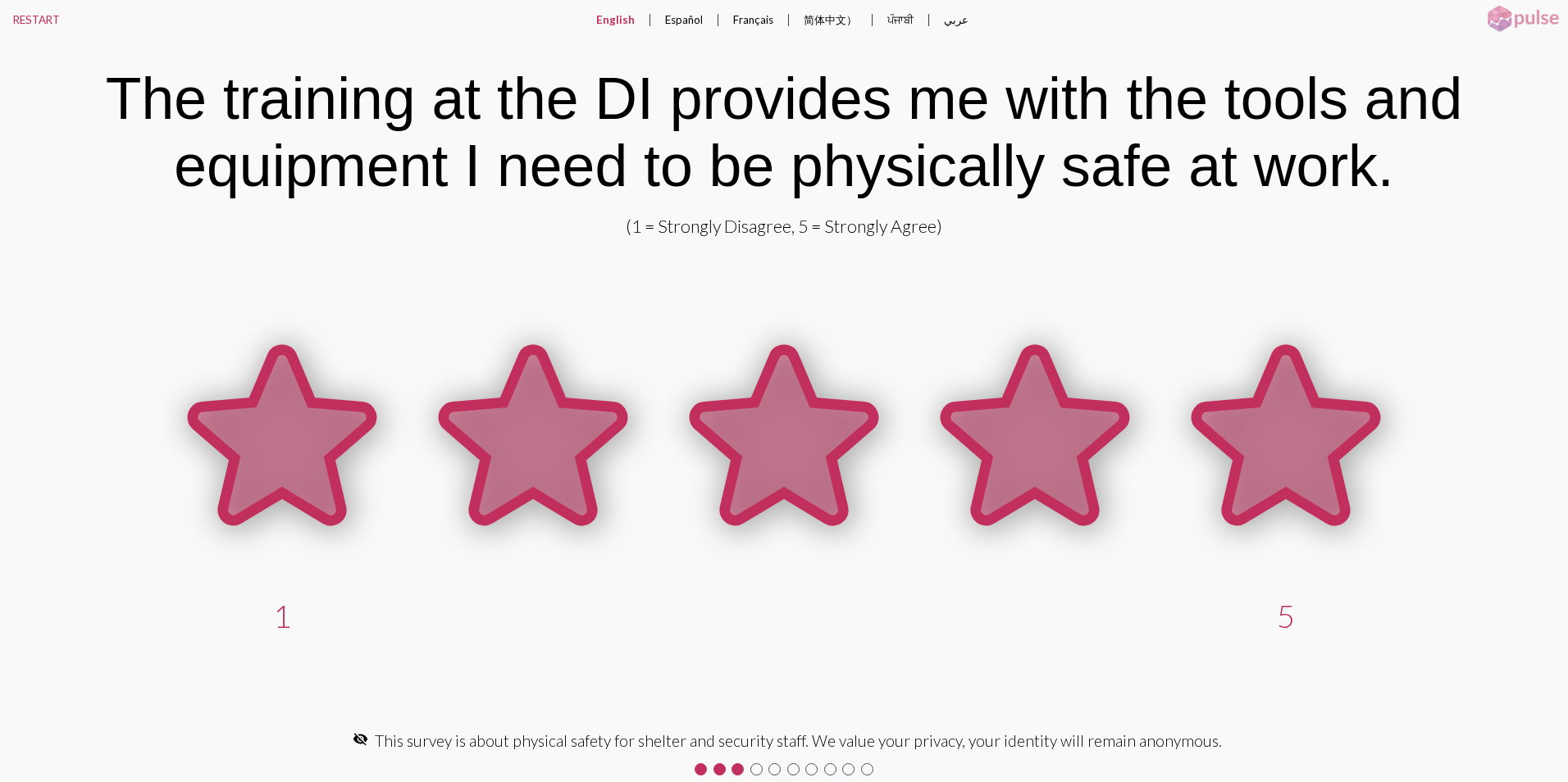
click at [1304, 444] on icon at bounding box center [1286, 435] width 179 height 171
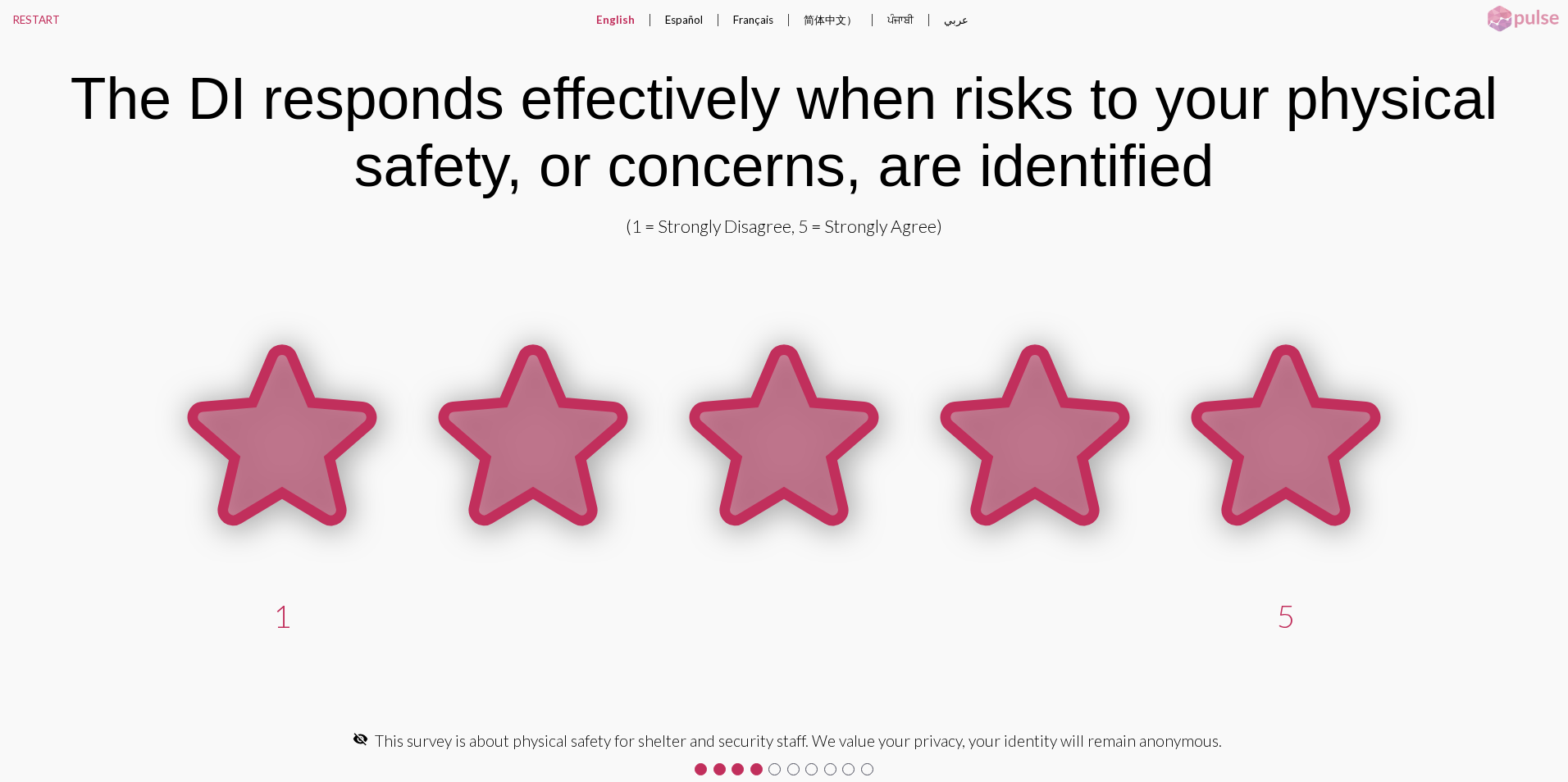
click at [1301, 444] on icon at bounding box center [1286, 435] width 179 height 171
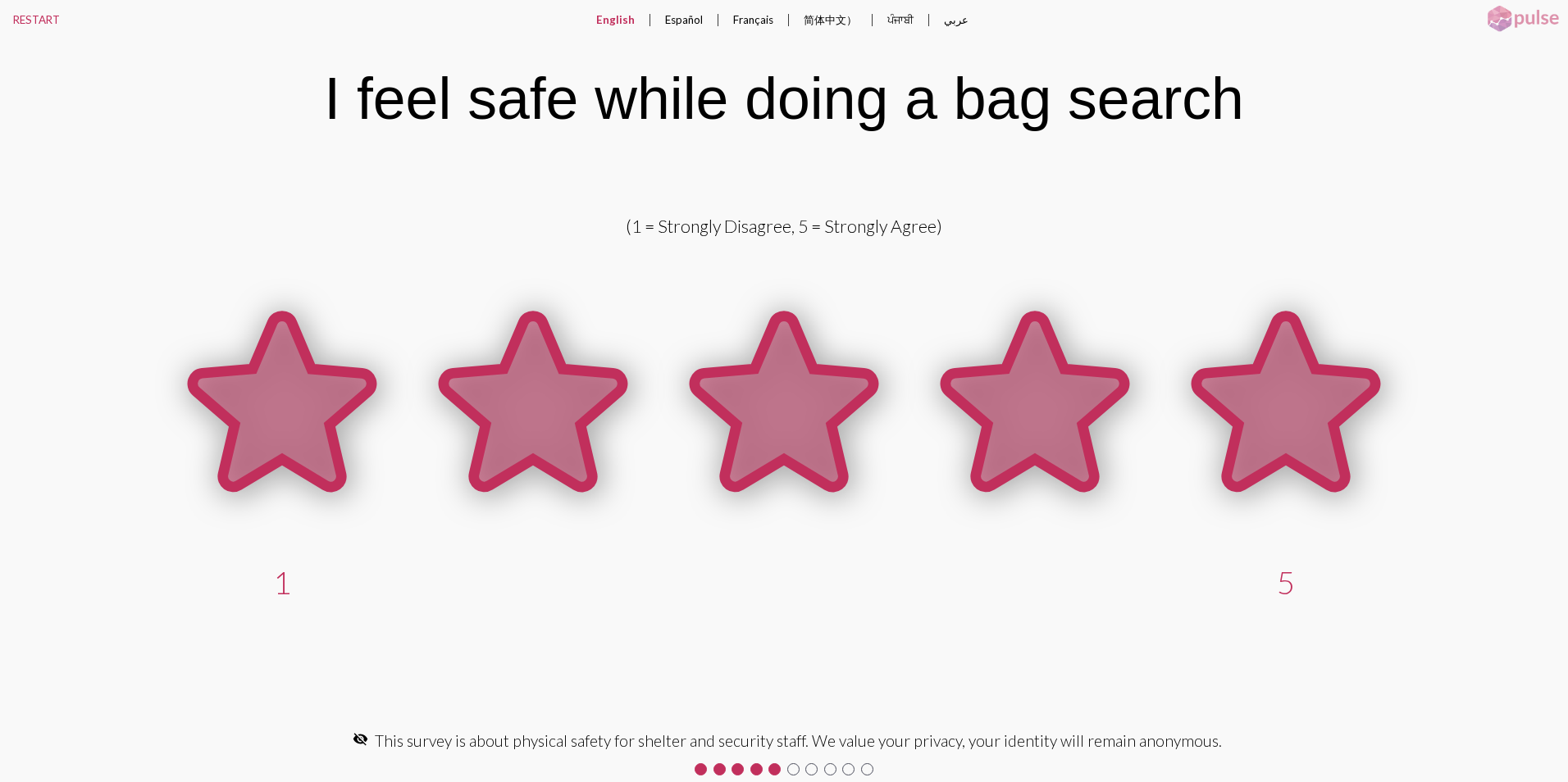
click at [1299, 438] on icon at bounding box center [1286, 401] width 179 height 171
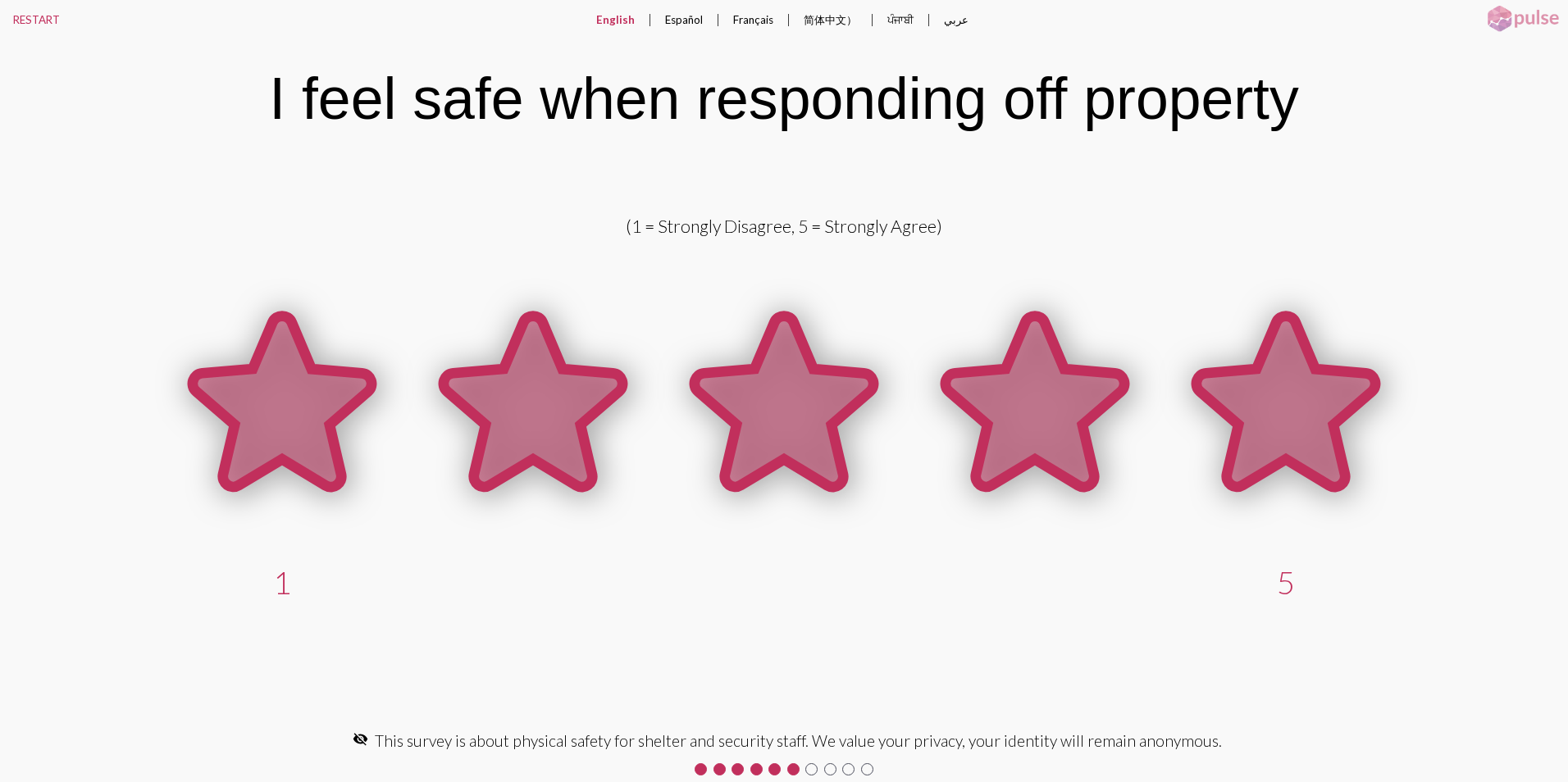
click at [1283, 412] on icon at bounding box center [1286, 401] width 179 height 171
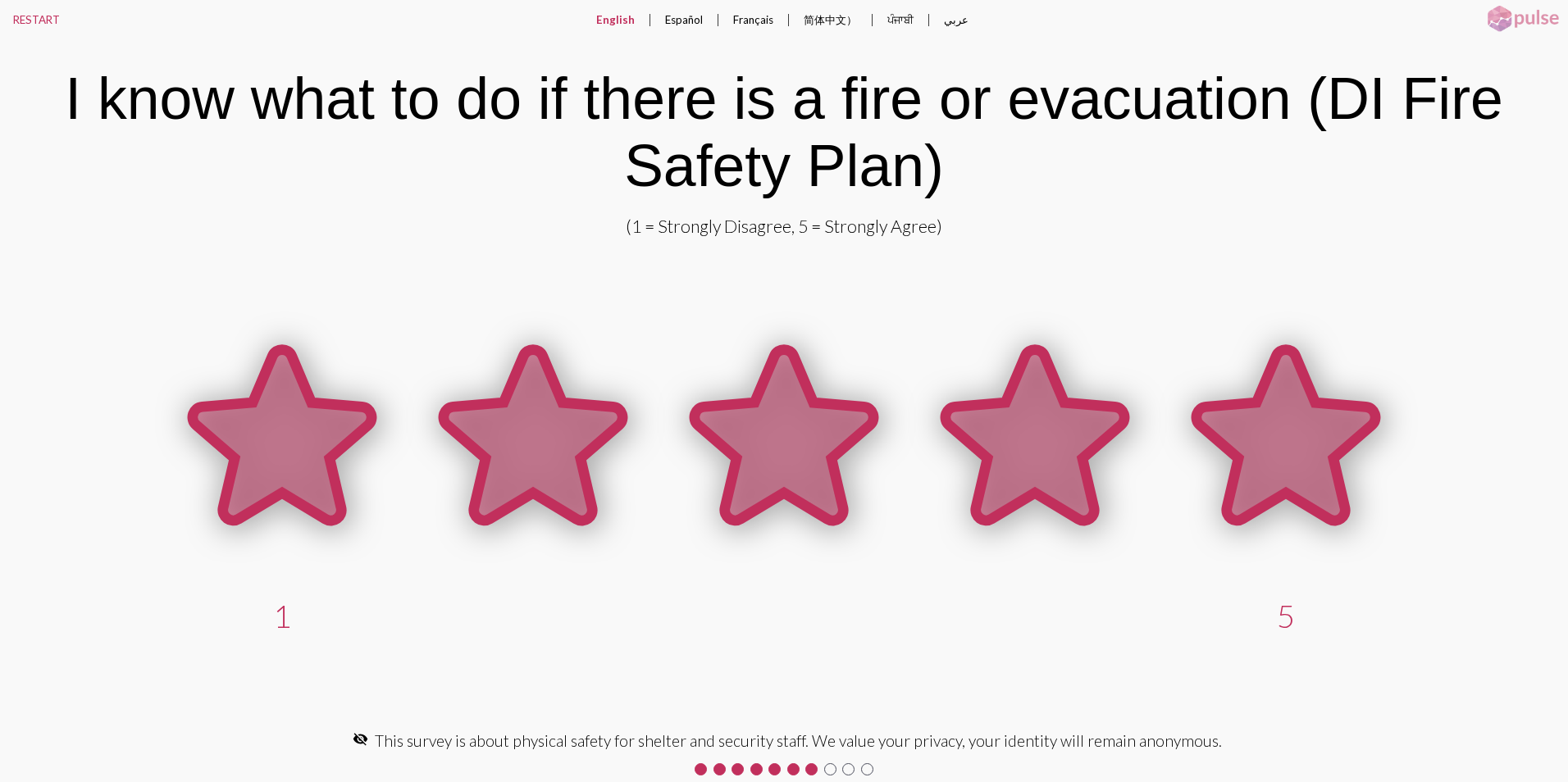
drag, startPoint x: 1286, startPoint y: 437, endPoint x: 1289, endPoint y: 457, distance: 20.2
click at [1289, 455] on icon at bounding box center [1286, 435] width 179 height 171
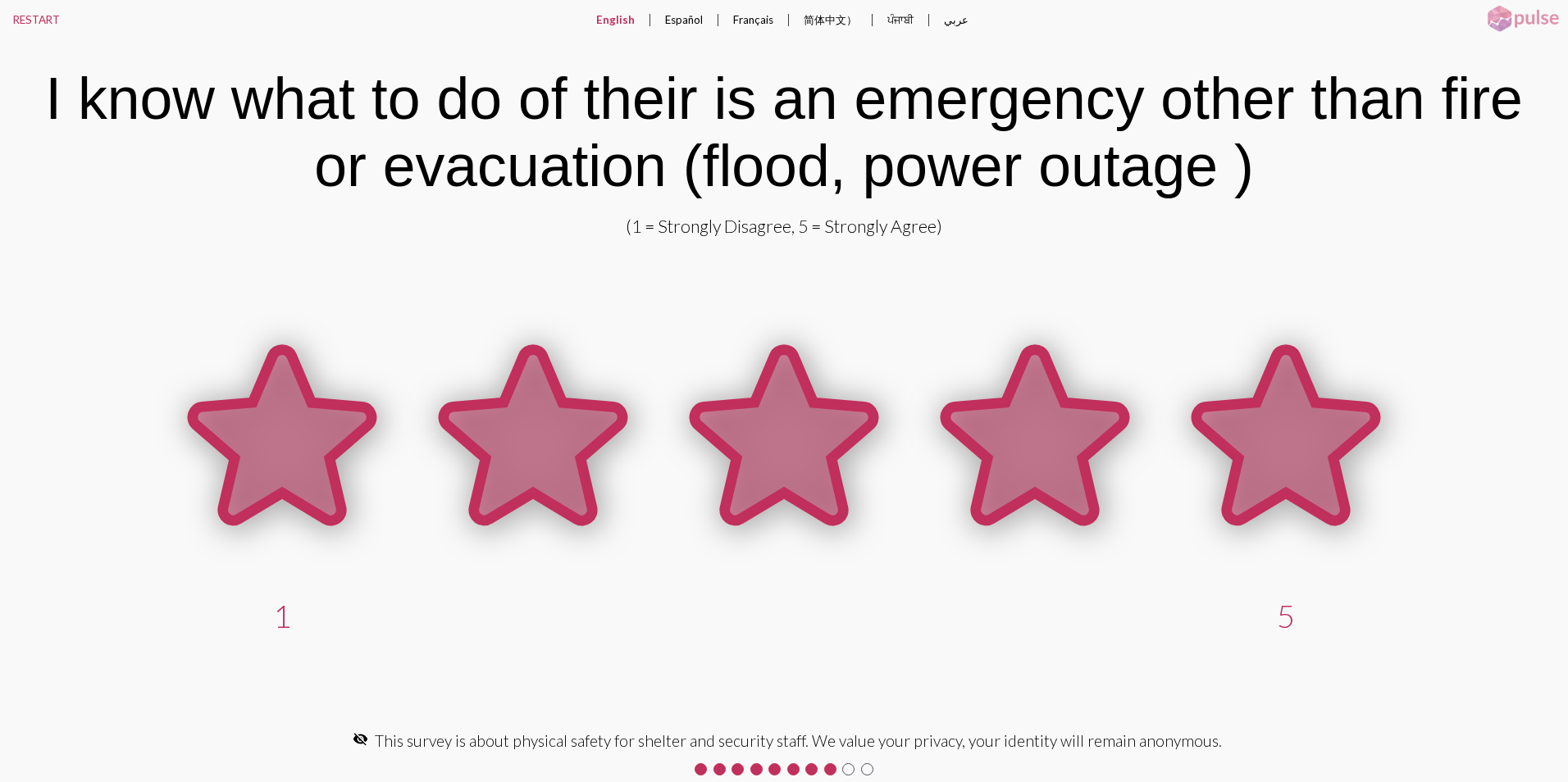
click at [1292, 457] on icon at bounding box center [1286, 435] width 179 height 171
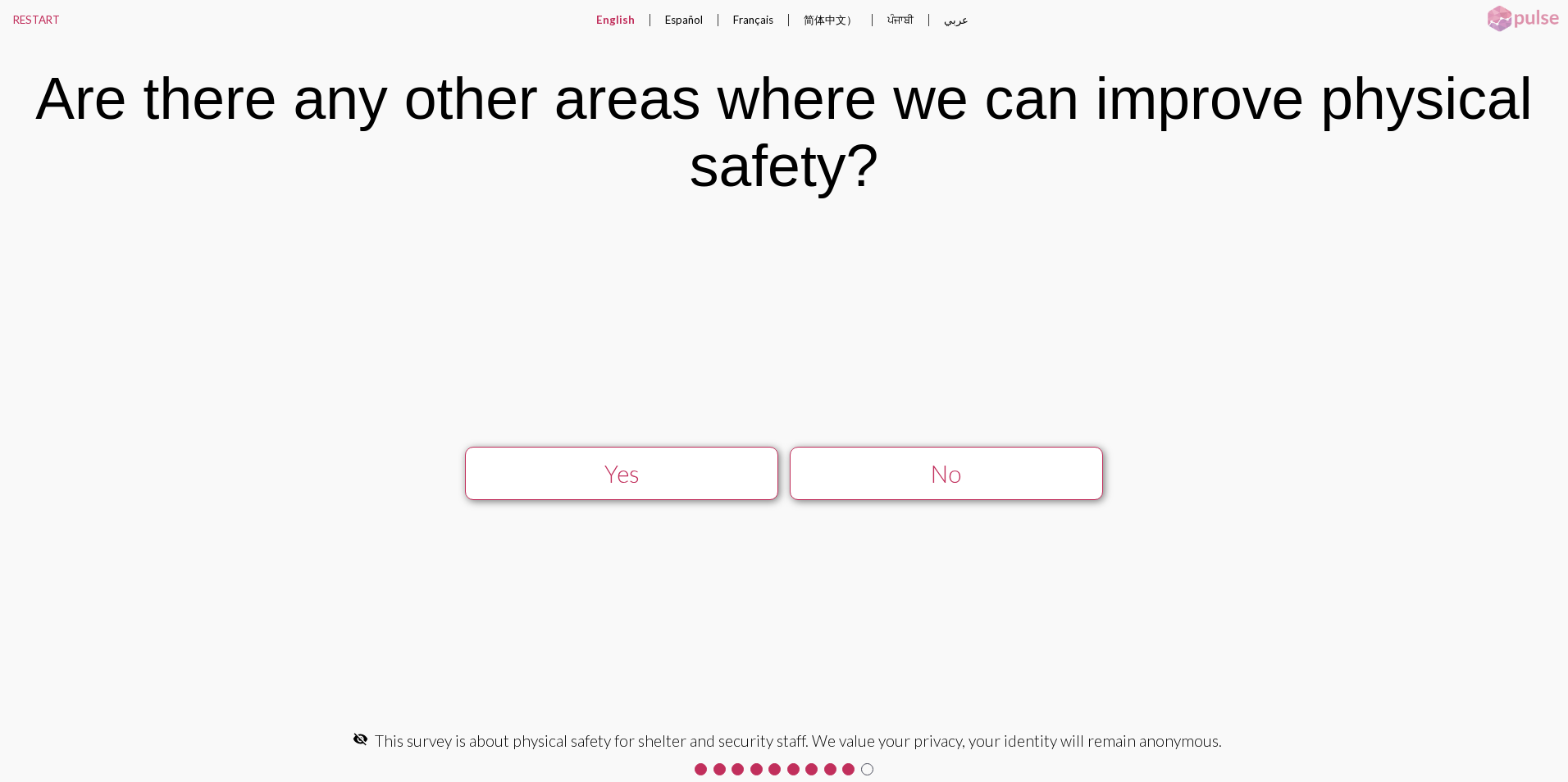
click at [945, 478] on div "No" at bounding box center [945, 474] width 279 height 28
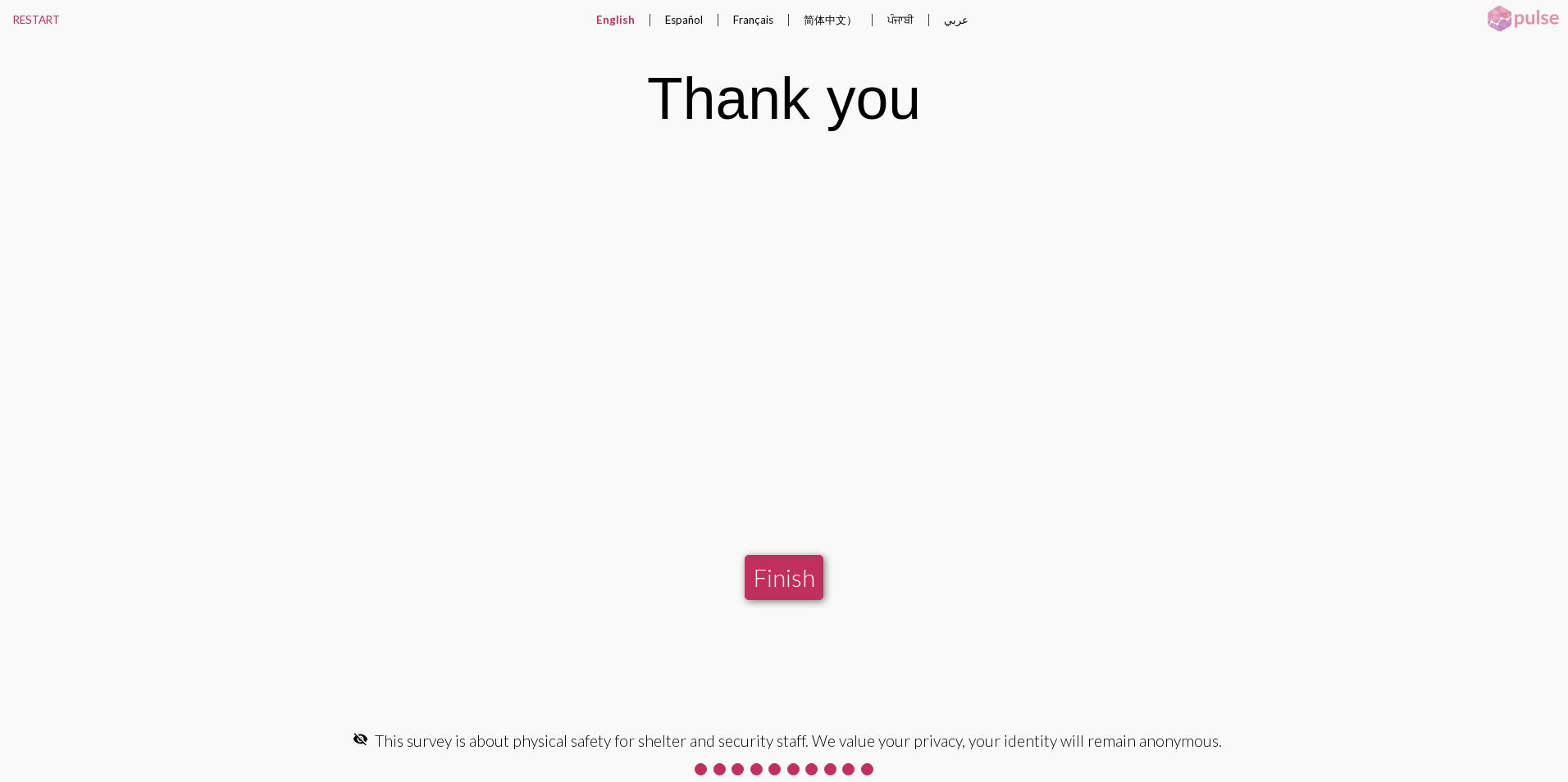
click at [779, 574] on button "Finish" at bounding box center [783, 578] width 79 height 45
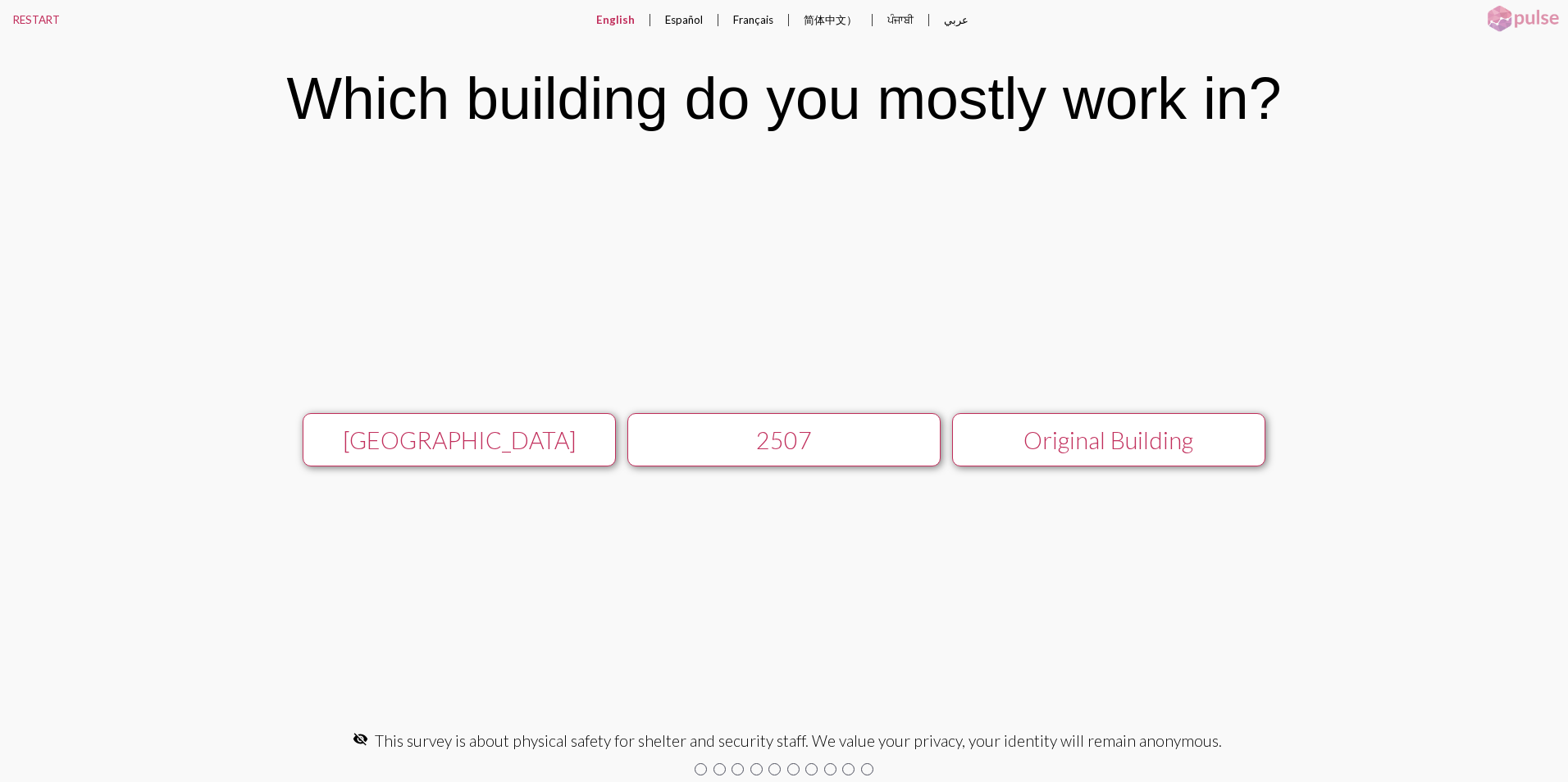
click at [462, 437] on div "[GEOGRAPHIC_DATA]" at bounding box center [458, 440] width 279 height 28
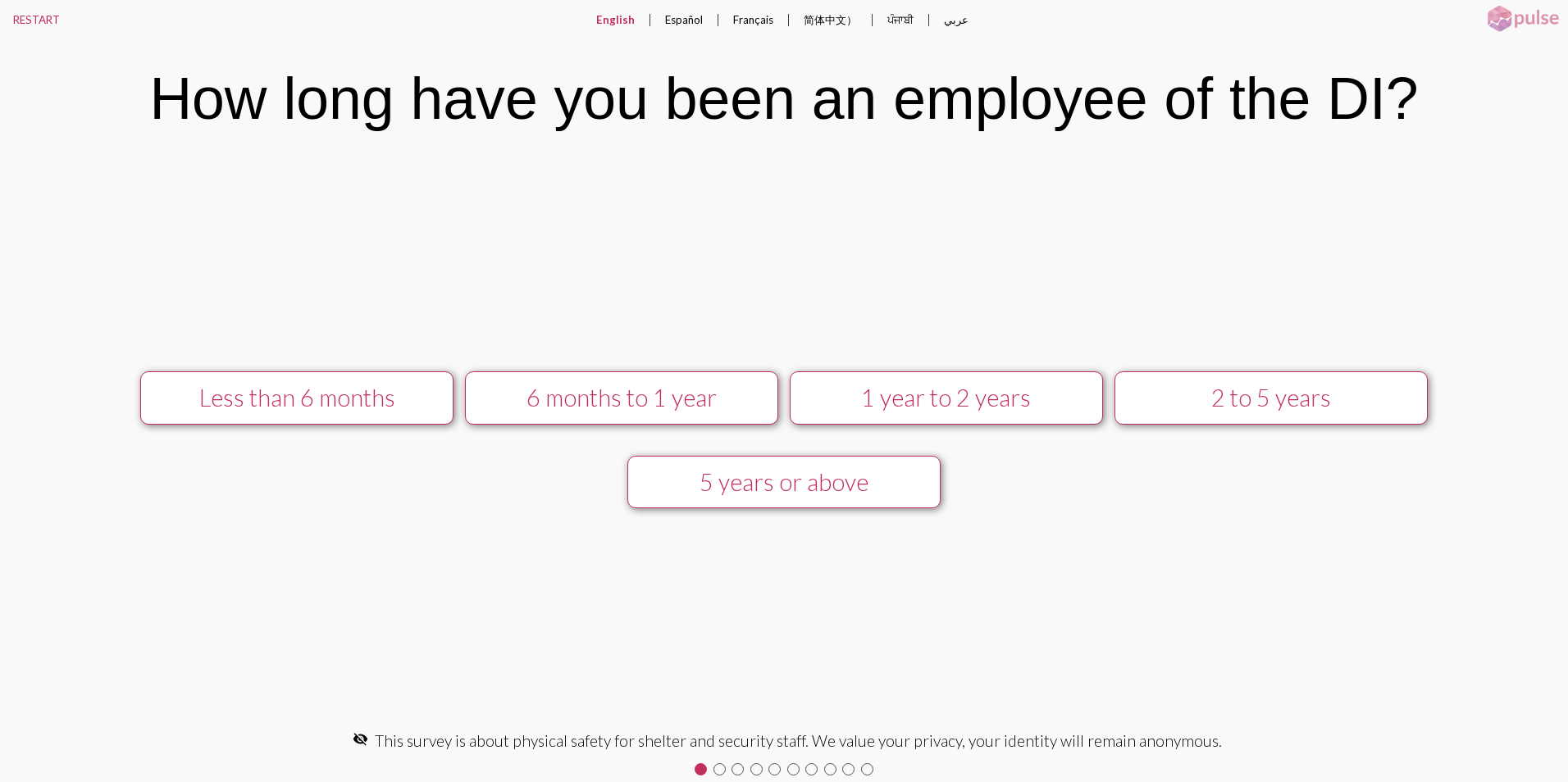
click at [737, 492] on div "5 years or above" at bounding box center [783, 482] width 279 height 28
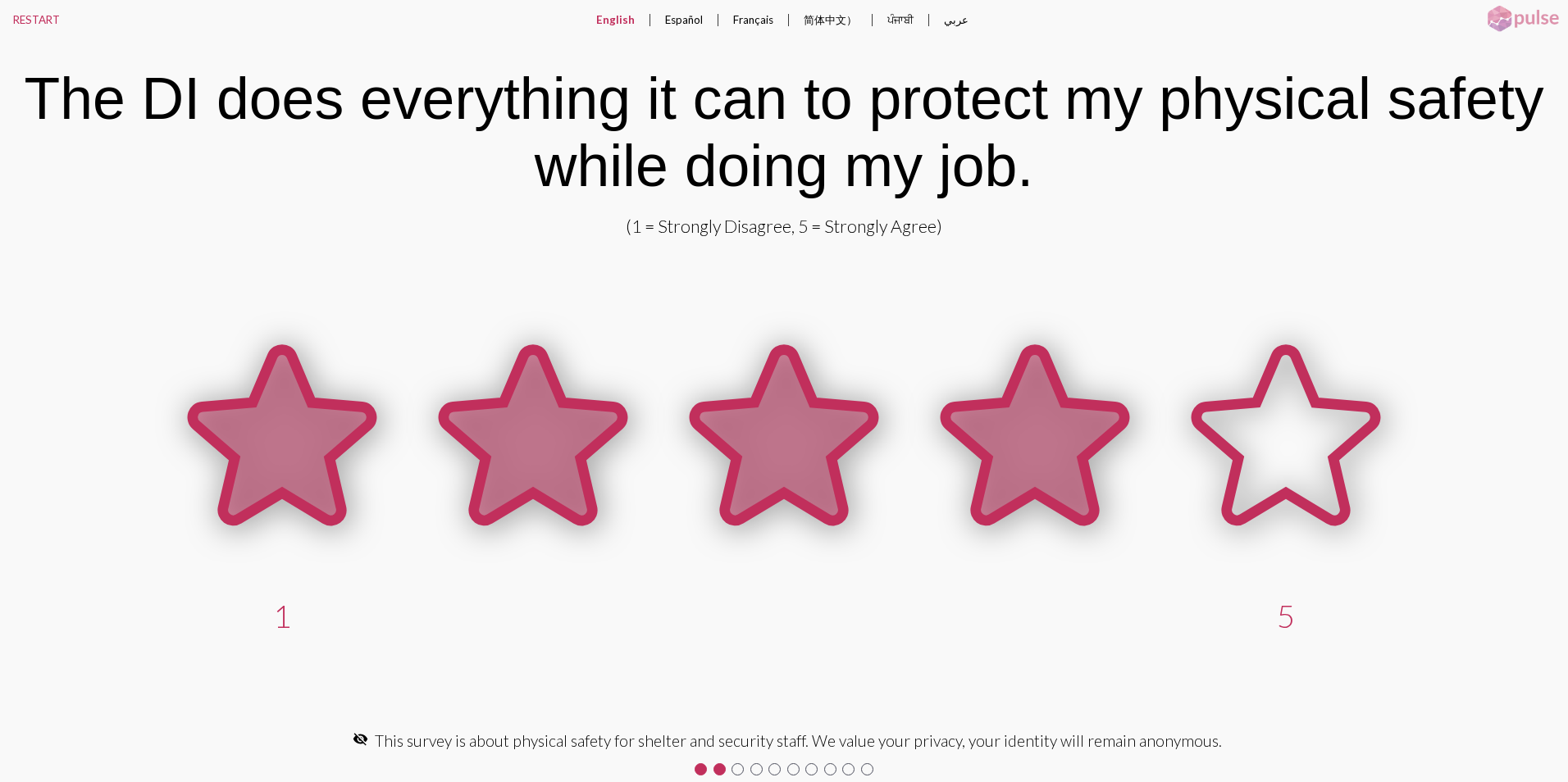
click at [1063, 457] on icon at bounding box center [1035, 435] width 179 height 171
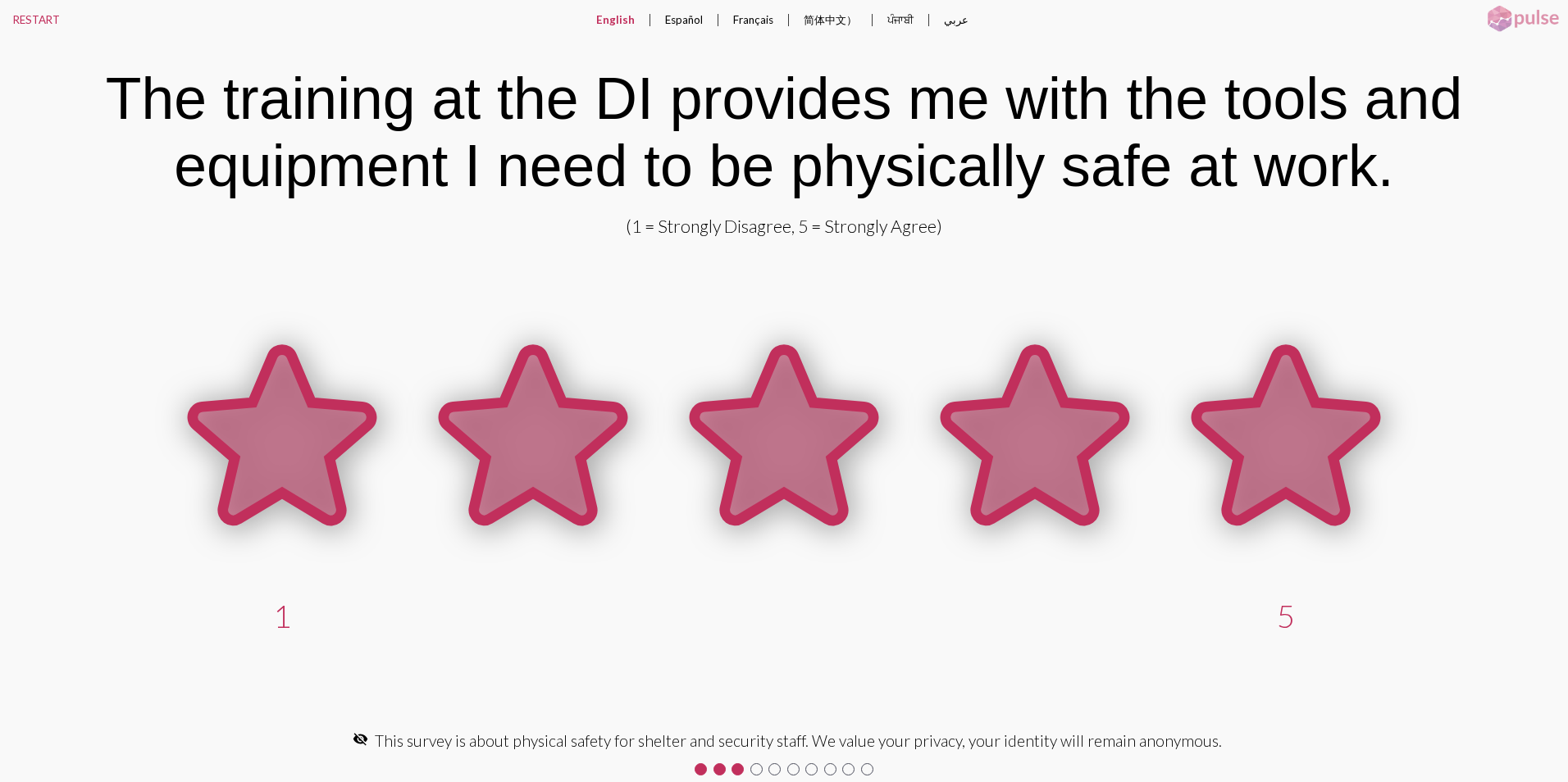
click at [1289, 462] on icon at bounding box center [1286, 435] width 179 height 171
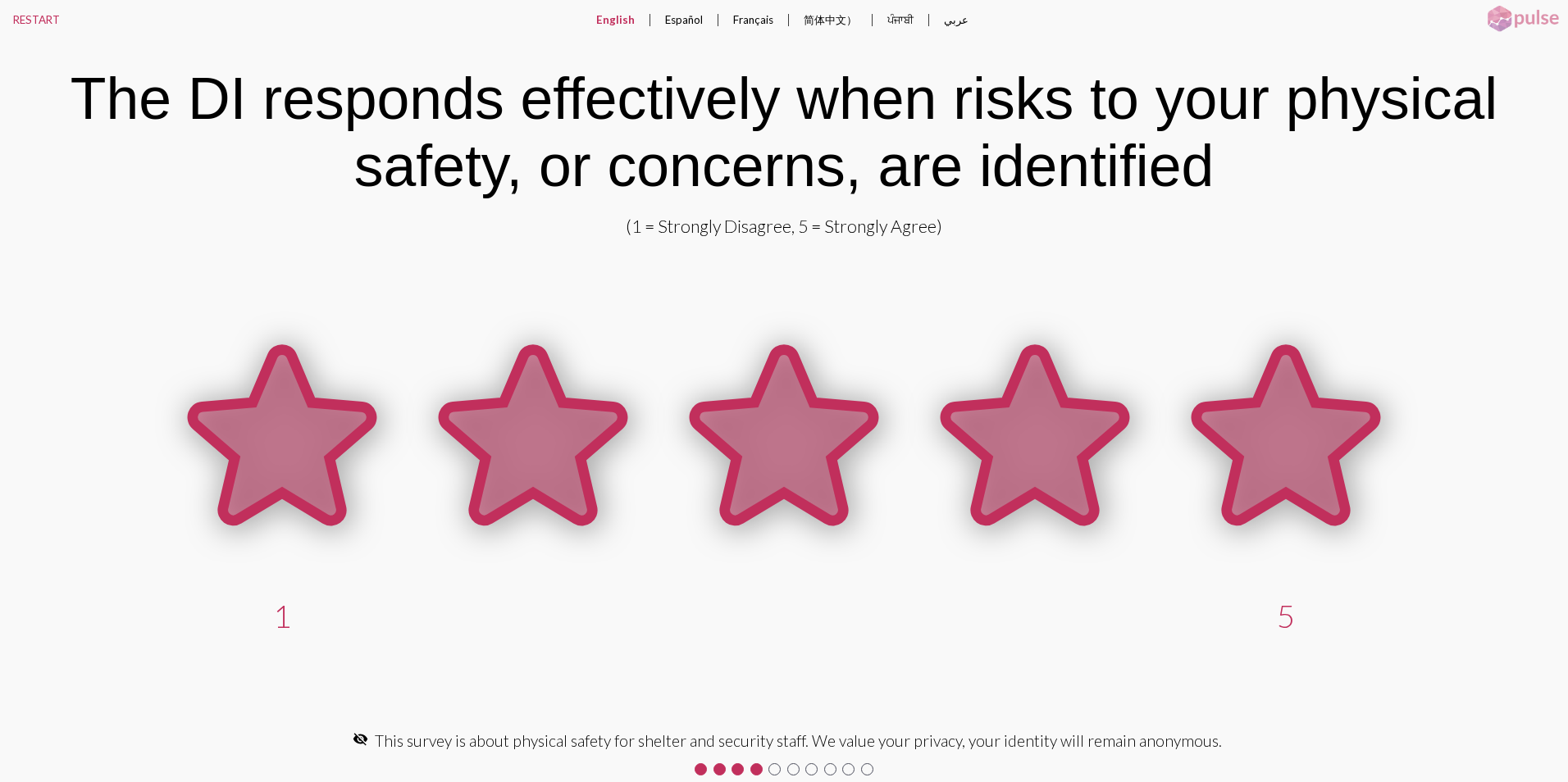
click at [1282, 460] on icon at bounding box center [1286, 435] width 179 height 171
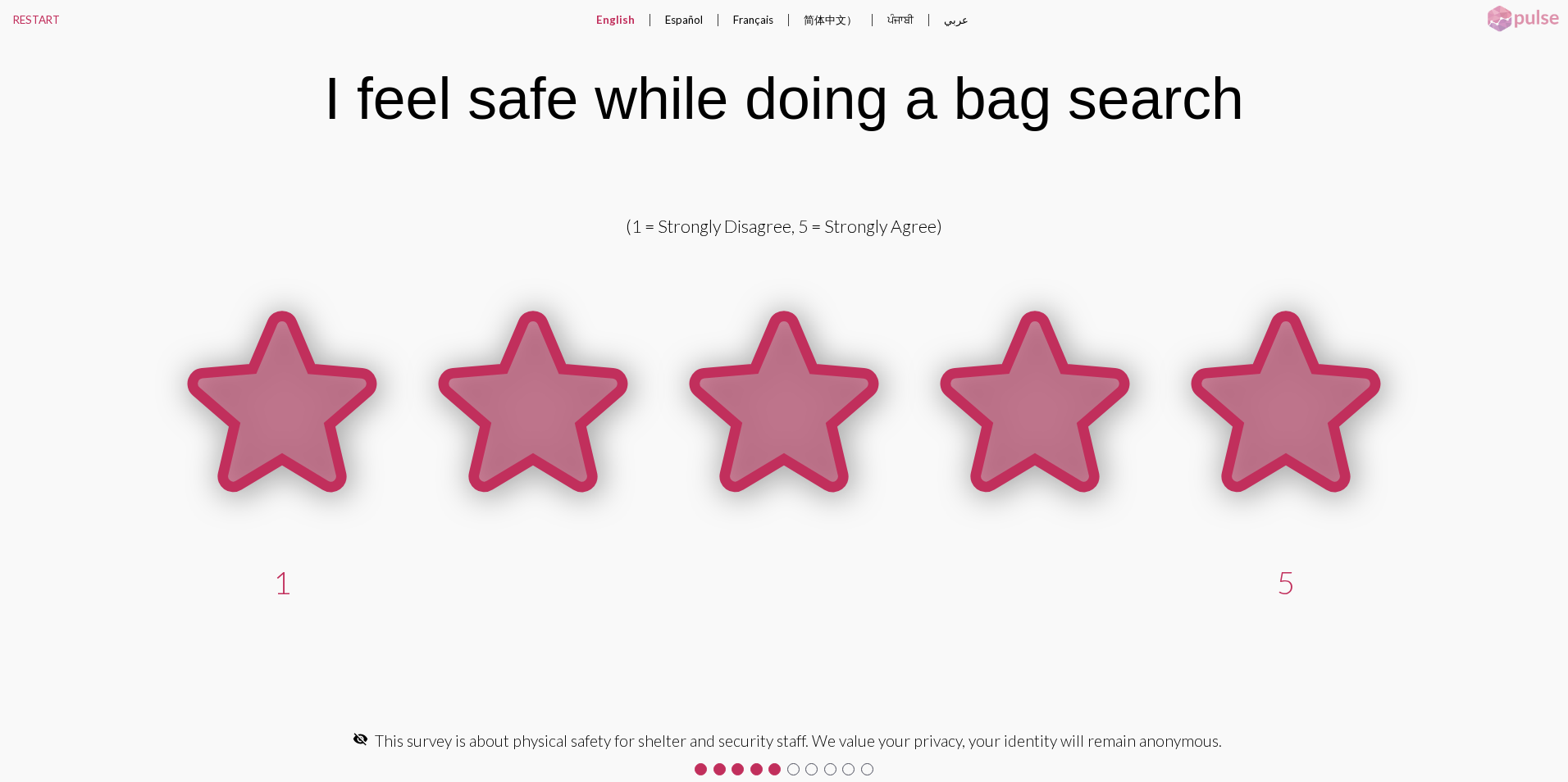
click at [1284, 414] on icon at bounding box center [1286, 401] width 179 height 171
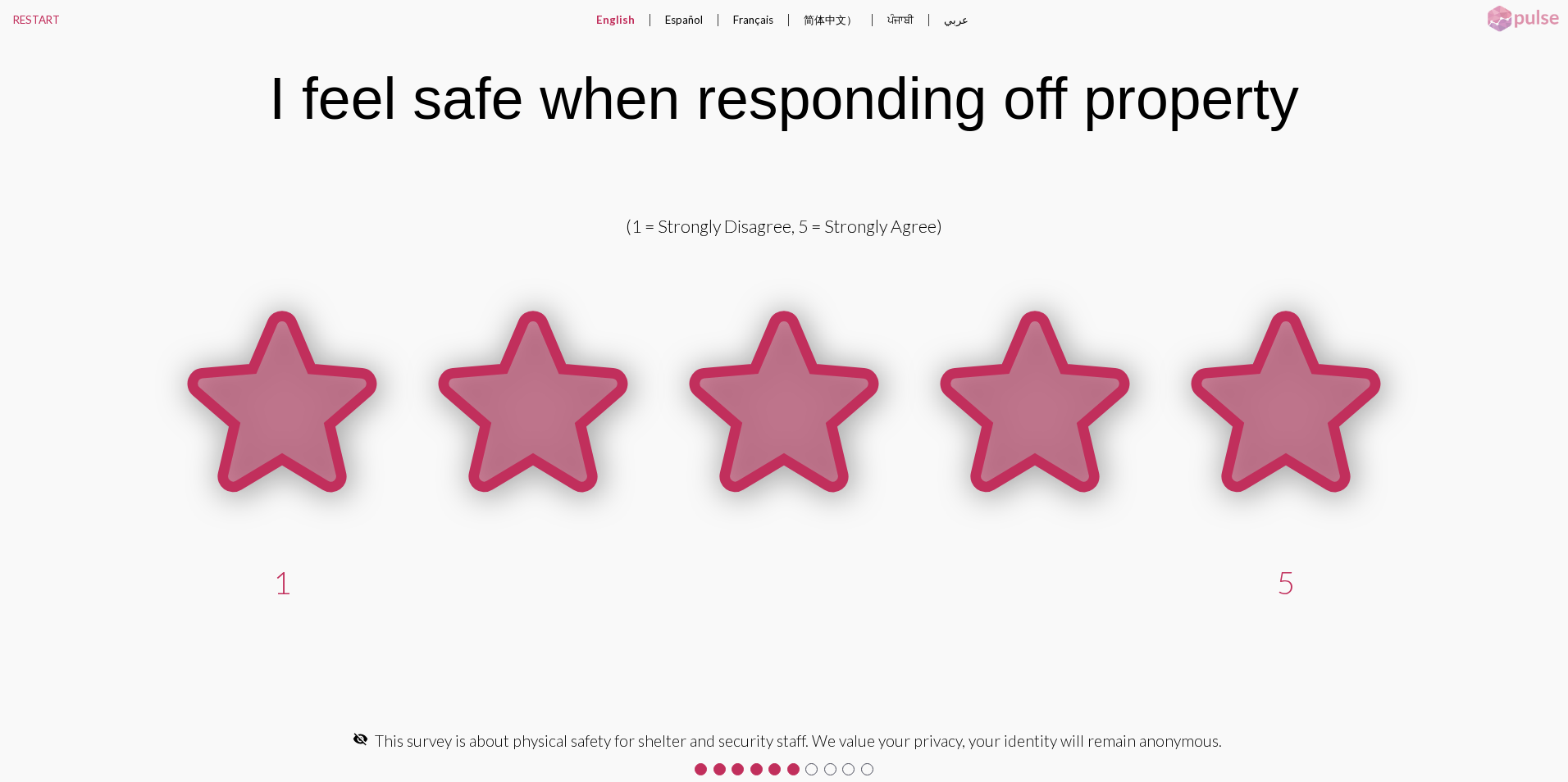
click at [1284, 414] on icon at bounding box center [1286, 401] width 179 height 171
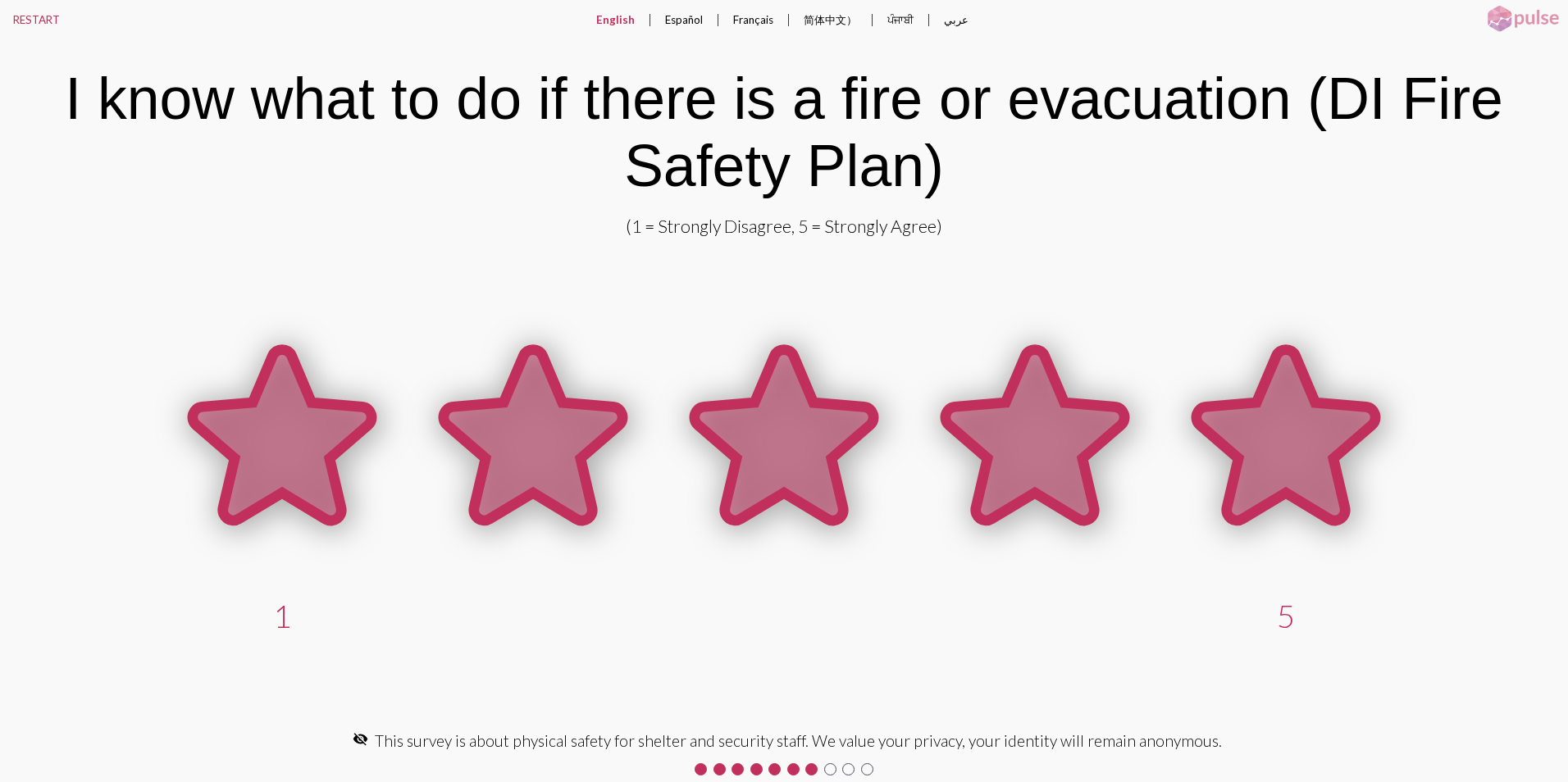
click at [1284, 414] on icon at bounding box center [1286, 435] width 179 height 171
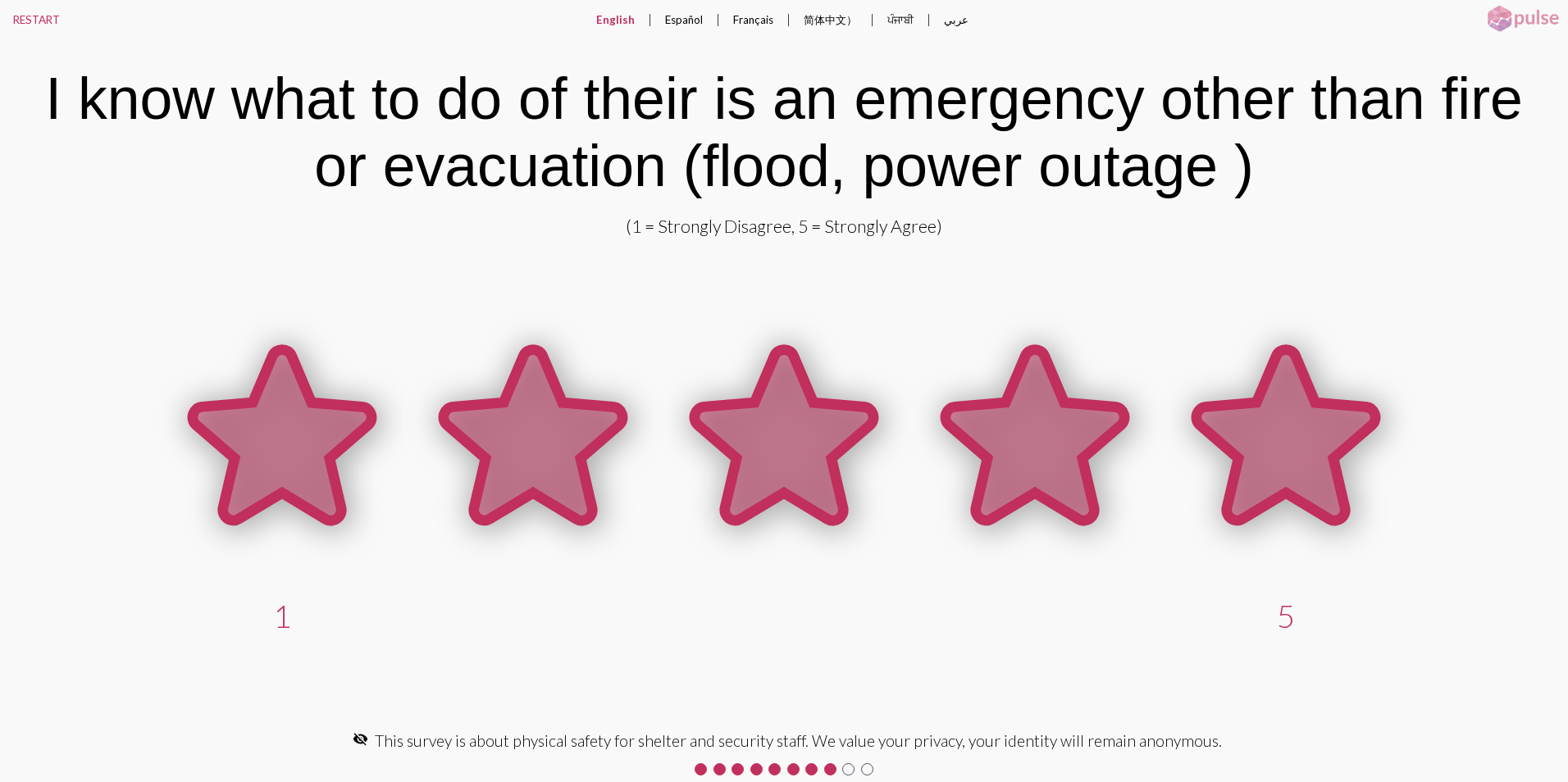
click at [1284, 414] on icon at bounding box center [1286, 435] width 179 height 171
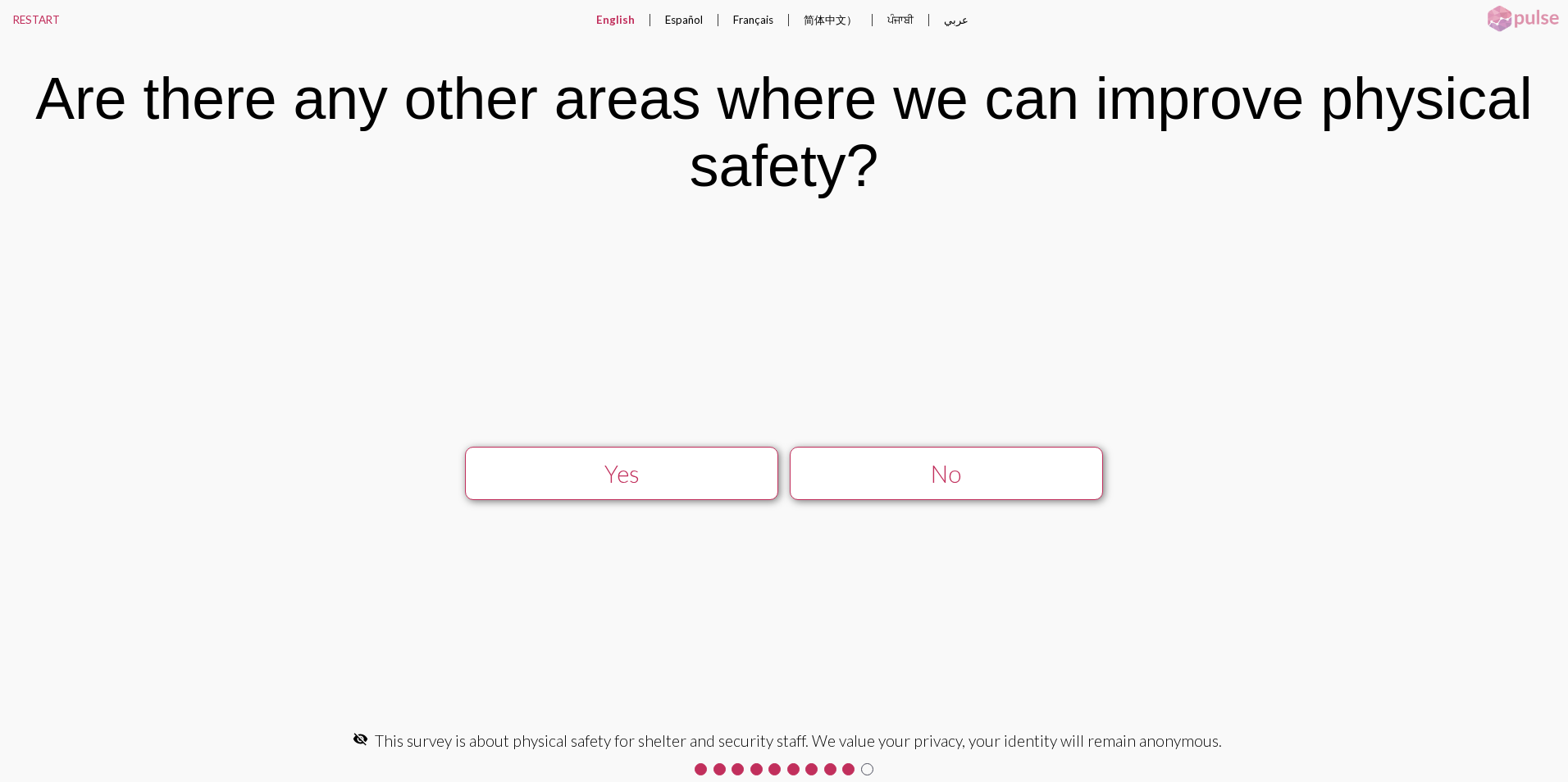
click at [1018, 476] on div "No" at bounding box center [945, 474] width 279 height 28
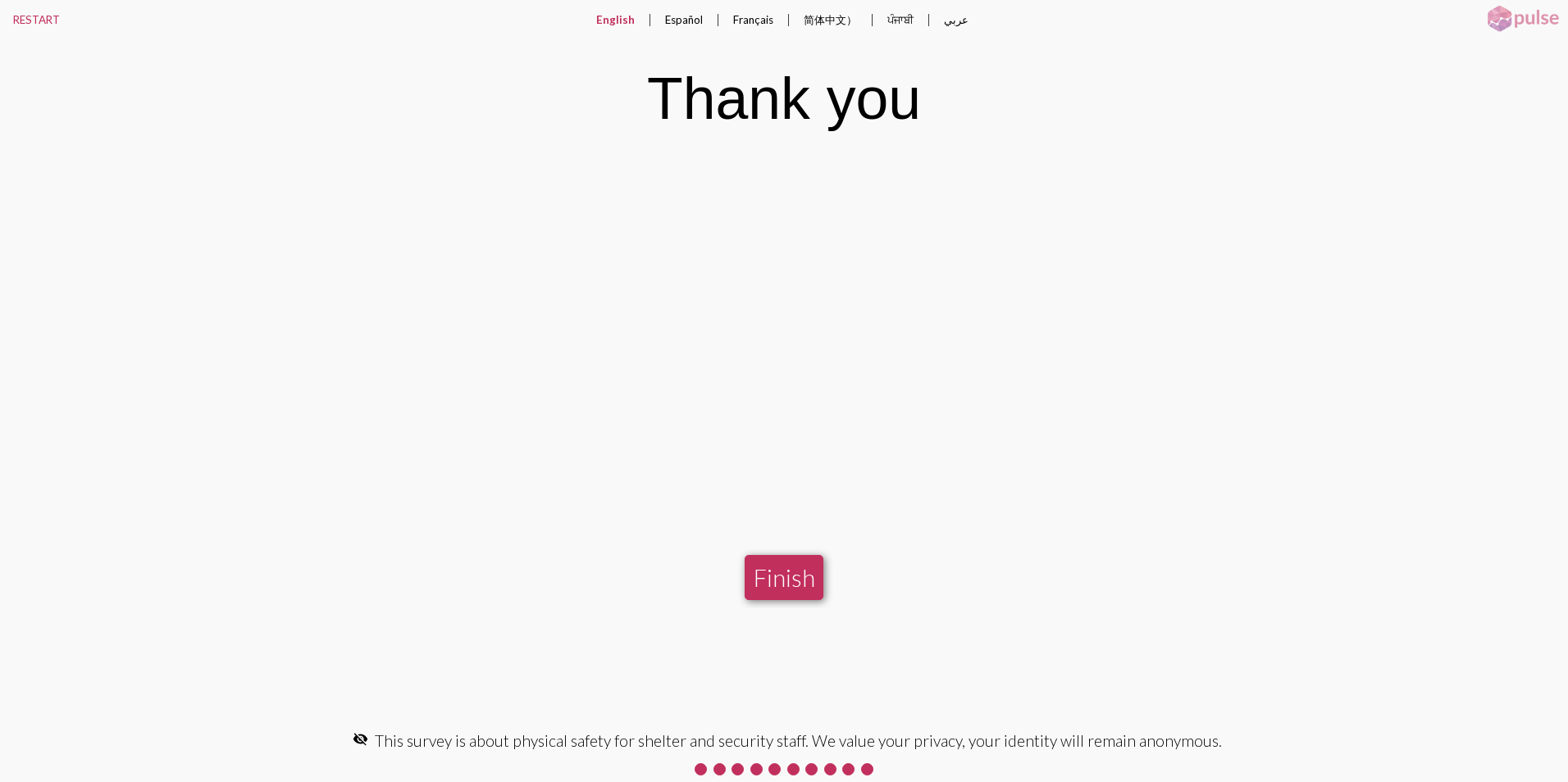
click at [793, 584] on button "Finish" at bounding box center [783, 578] width 79 height 45
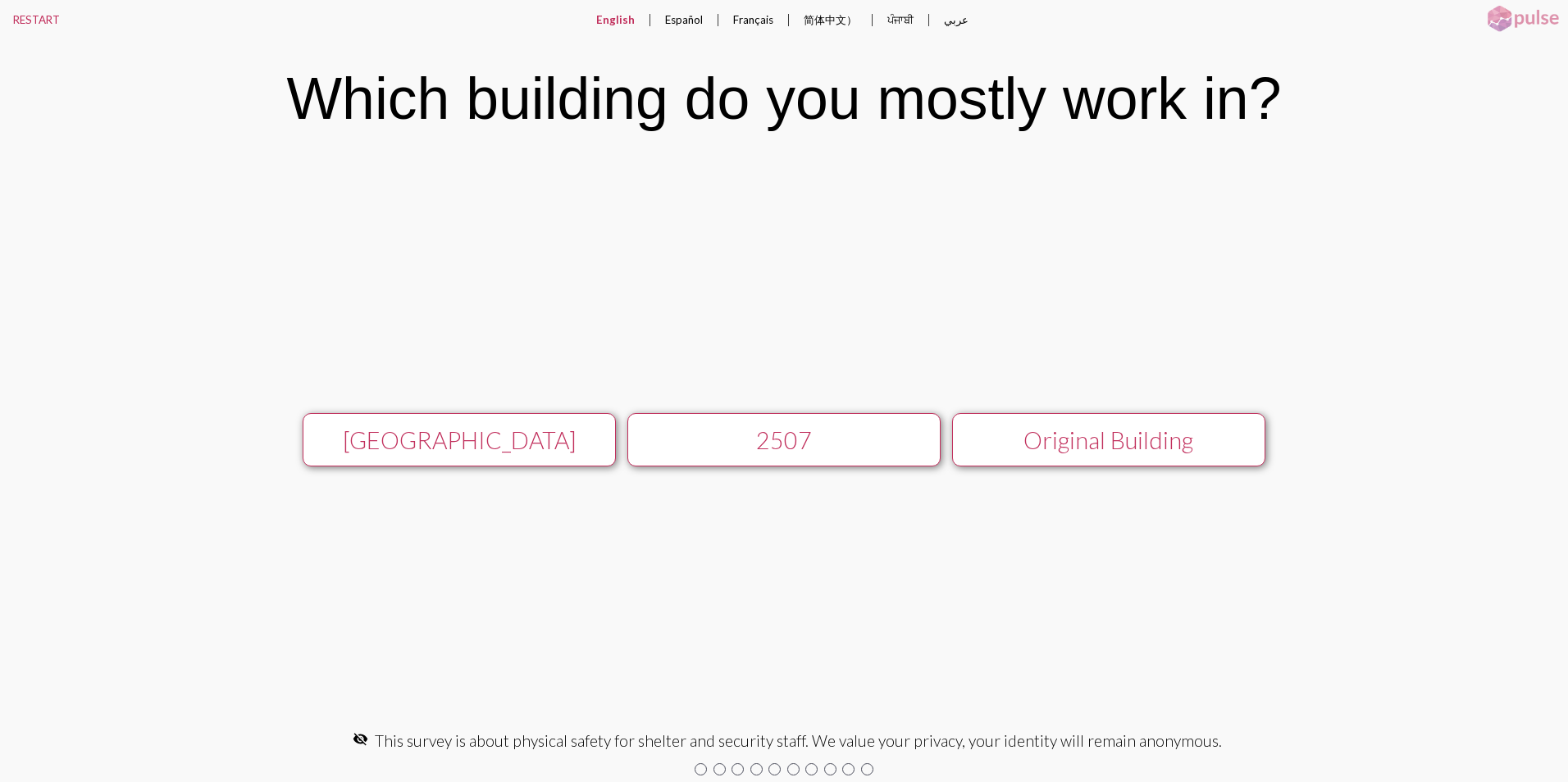
click at [444, 445] on div "[GEOGRAPHIC_DATA]" at bounding box center [458, 440] width 279 height 28
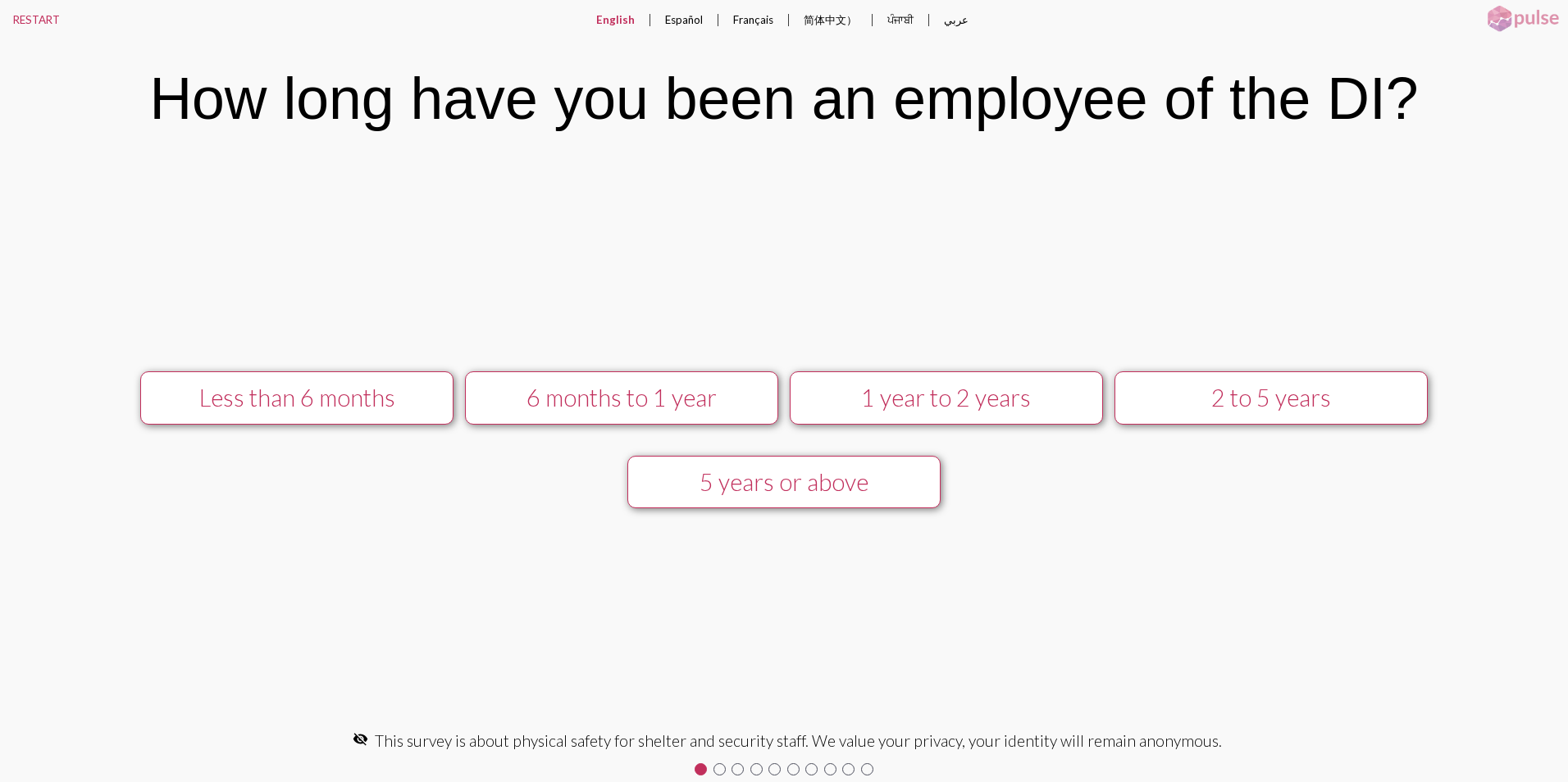
click at [699, 480] on div "5 years or above" at bounding box center [783, 482] width 279 height 28
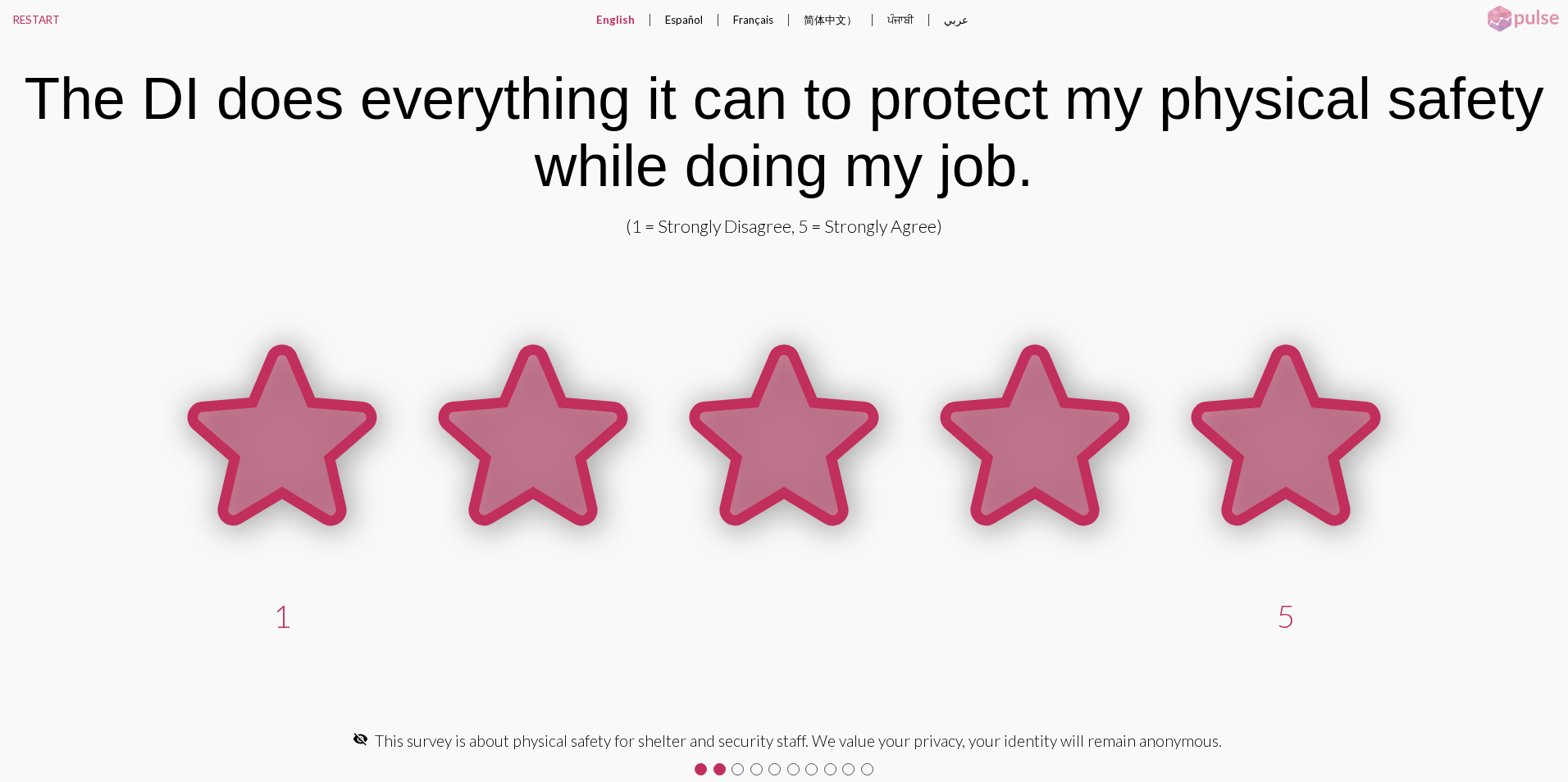
click at [1270, 470] on icon at bounding box center [1286, 435] width 179 height 171
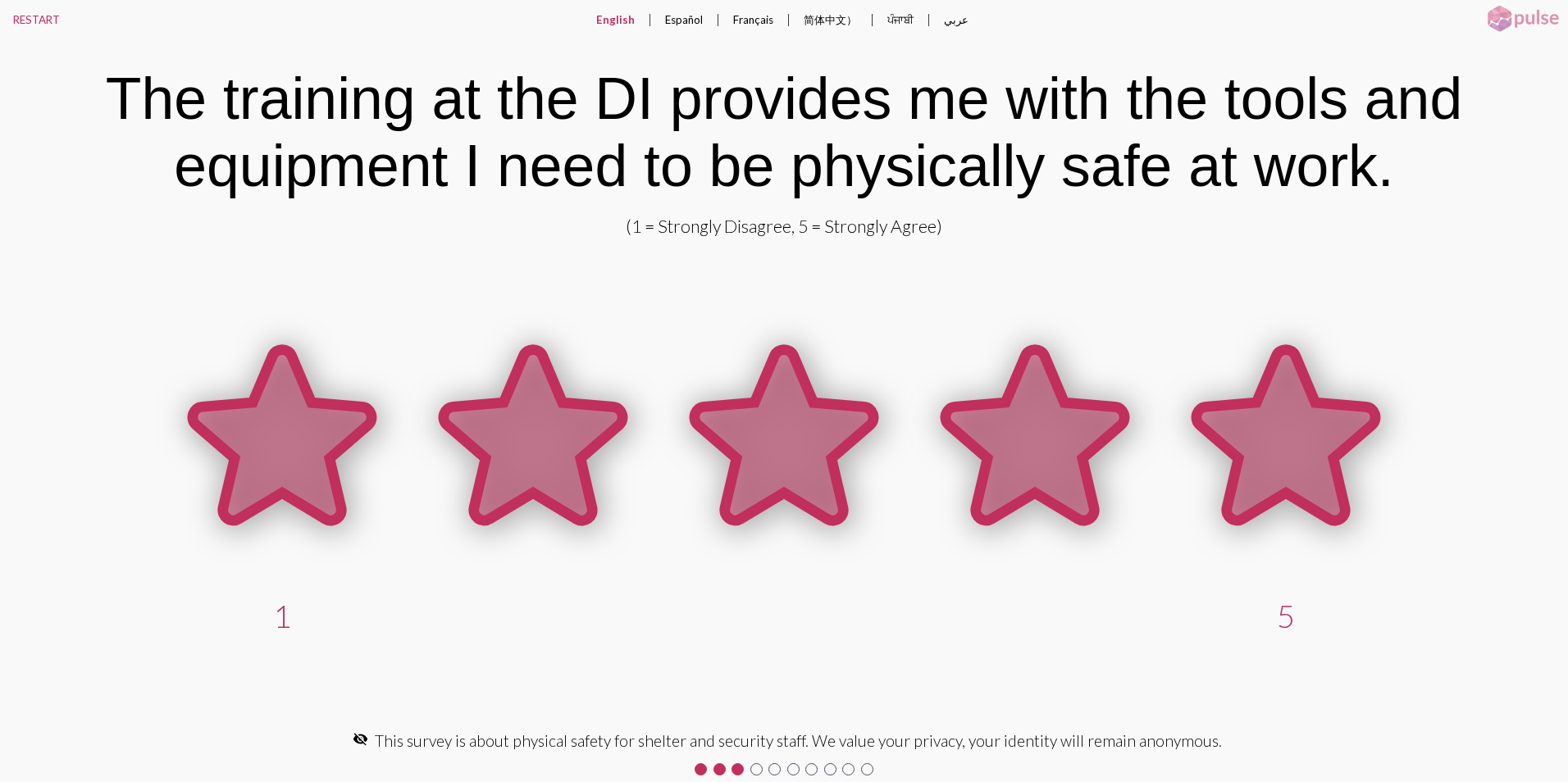
click at [1264, 479] on icon at bounding box center [1286, 435] width 179 height 171
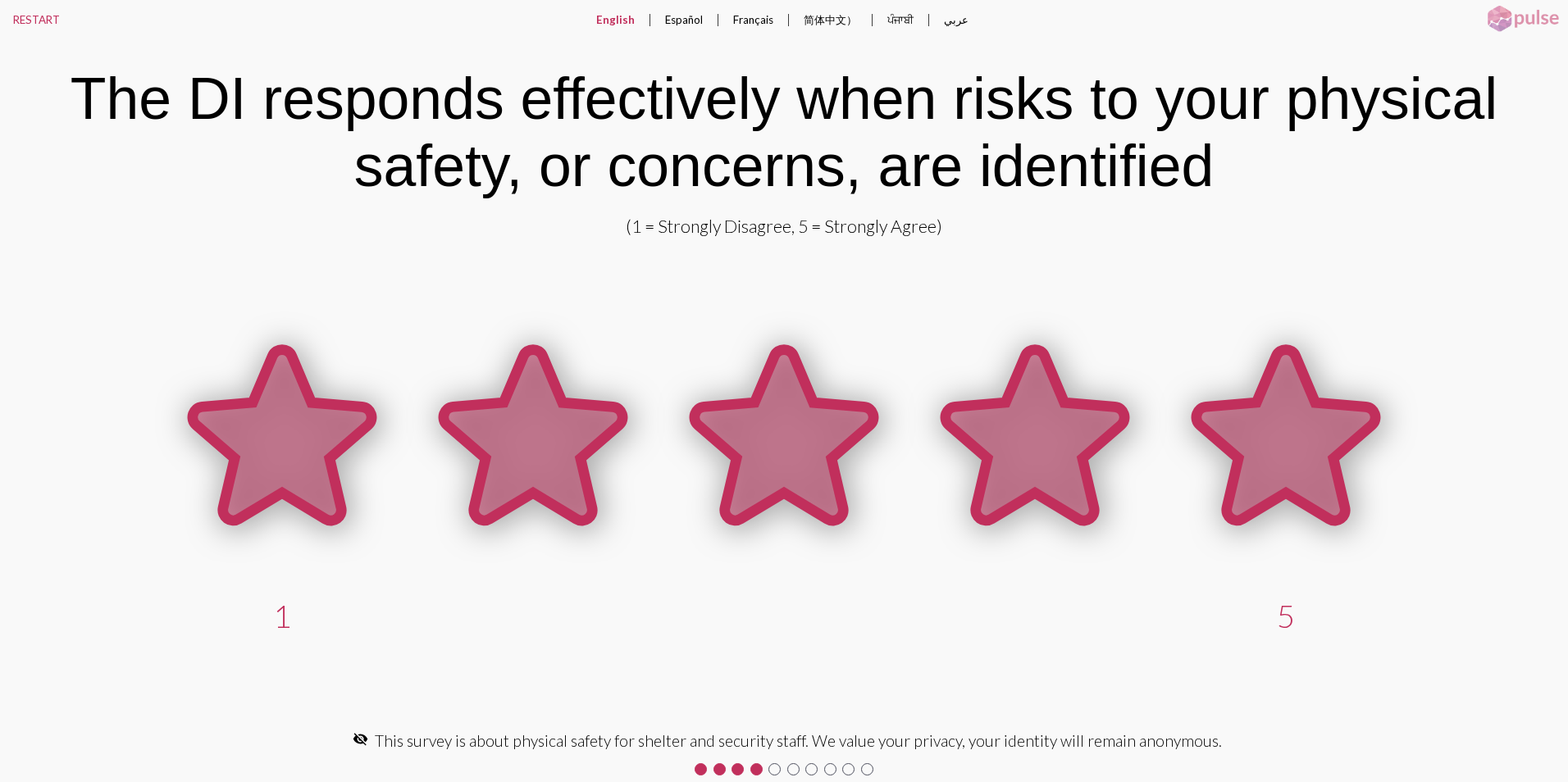
click at [1269, 465] on icon at bounding box center [1286, 435] width 179 height 171
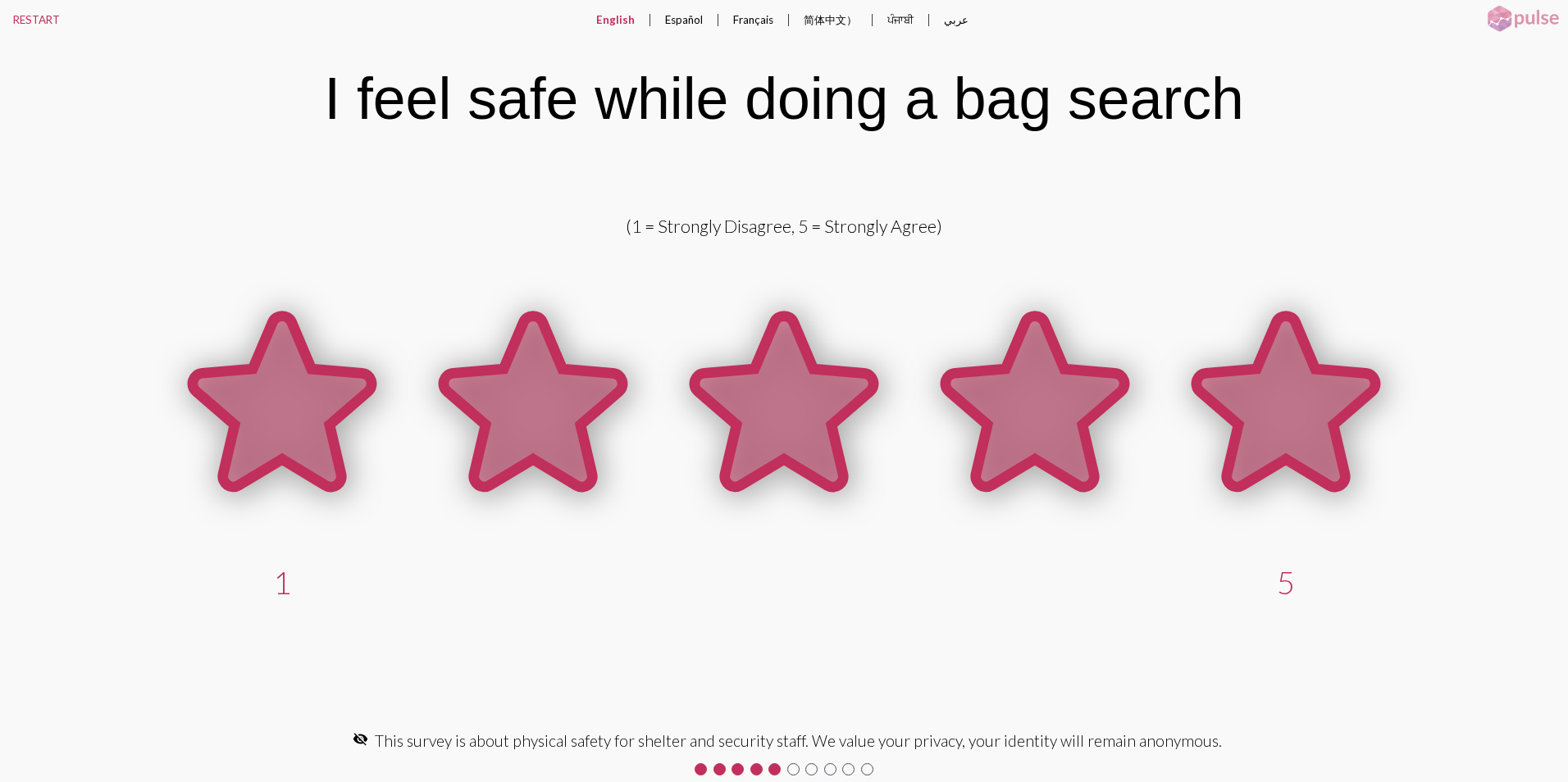
click at [1265, 436] on icon at bounding box center [1286, 401] width 179 height 171
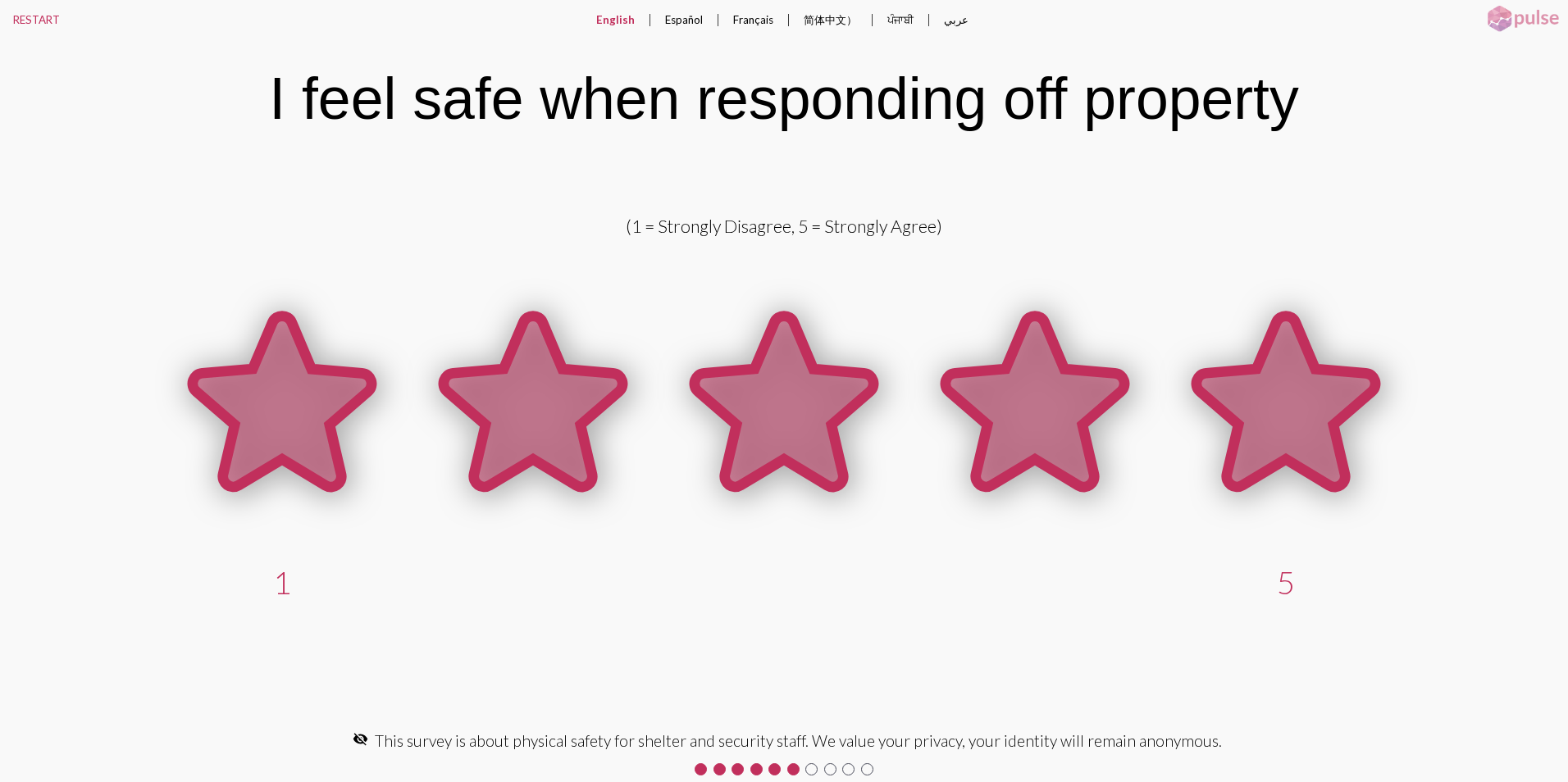
click at [1268, 435] on icon at bounding box center [1286, 401] width 179 height 171
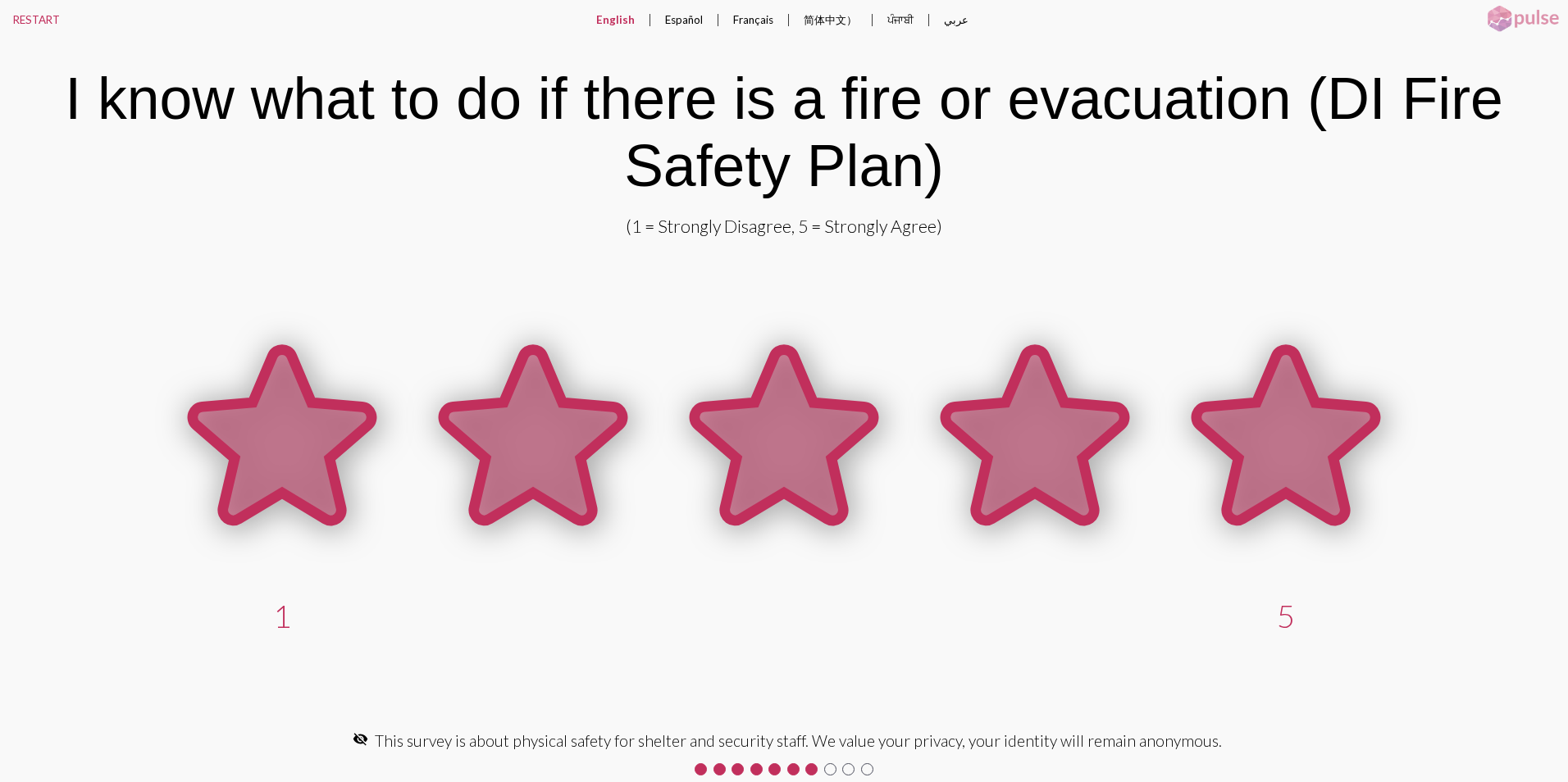
click at [1302, 449] on icon at bounding box center [1286, 435] width 179 height 171
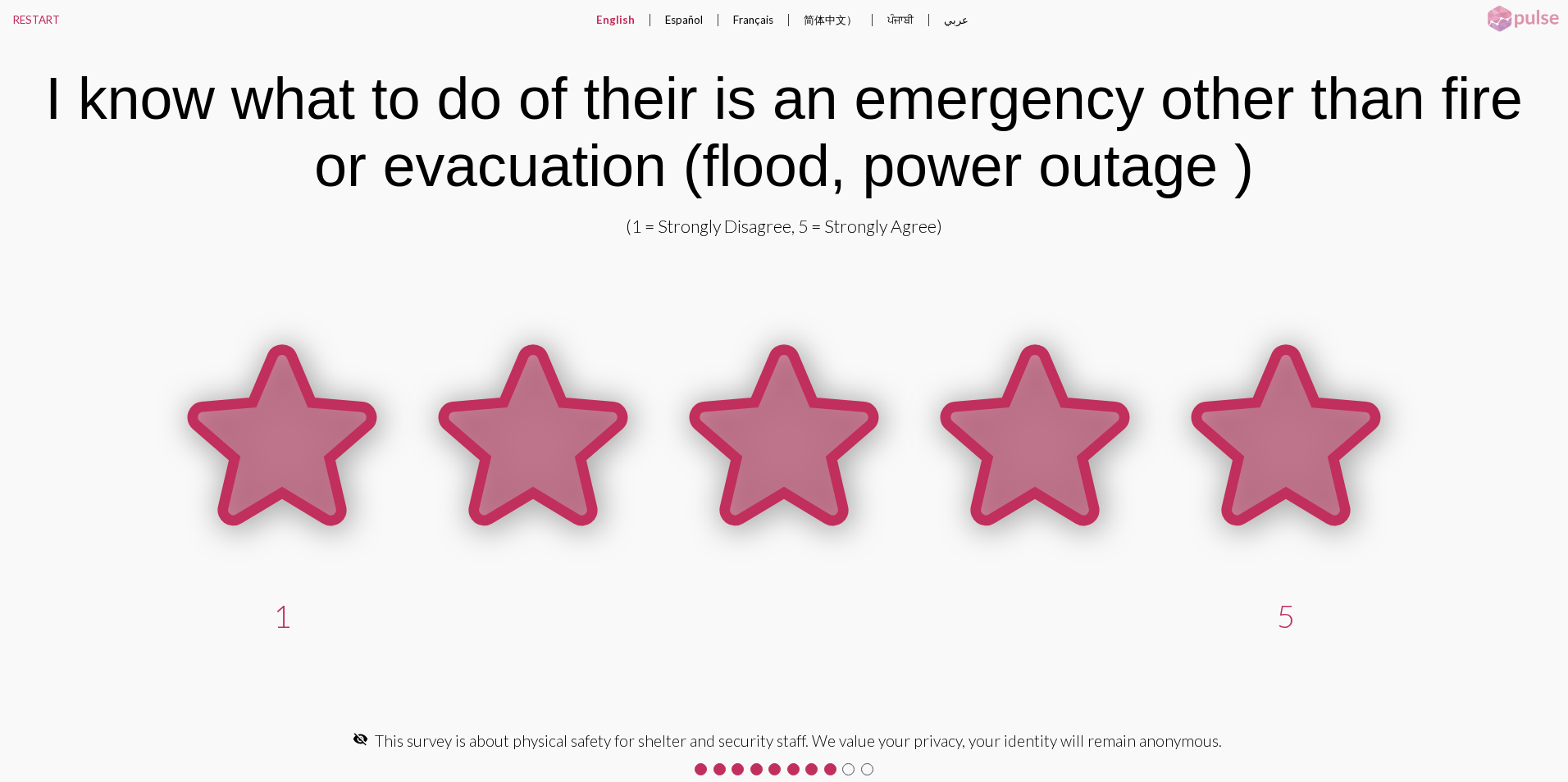
click at [1302, 449] on icon at bounding box center [1286, 435] width 179 height 171
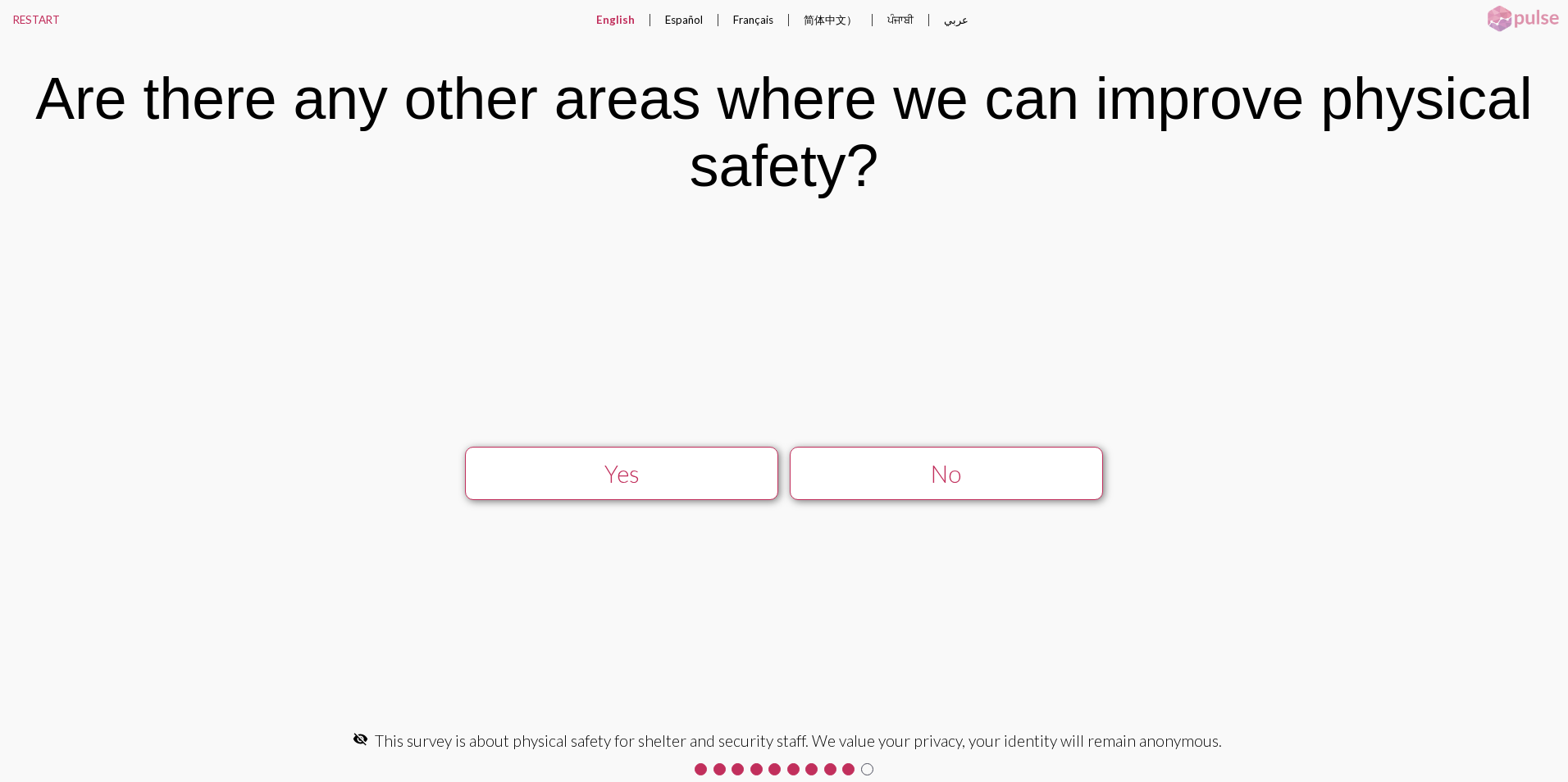
click at [950, 481] on div "No" at bounding box center [945, 474] width 279 height 28
